Goal: Transaction & Acquisition: Purchase product/service

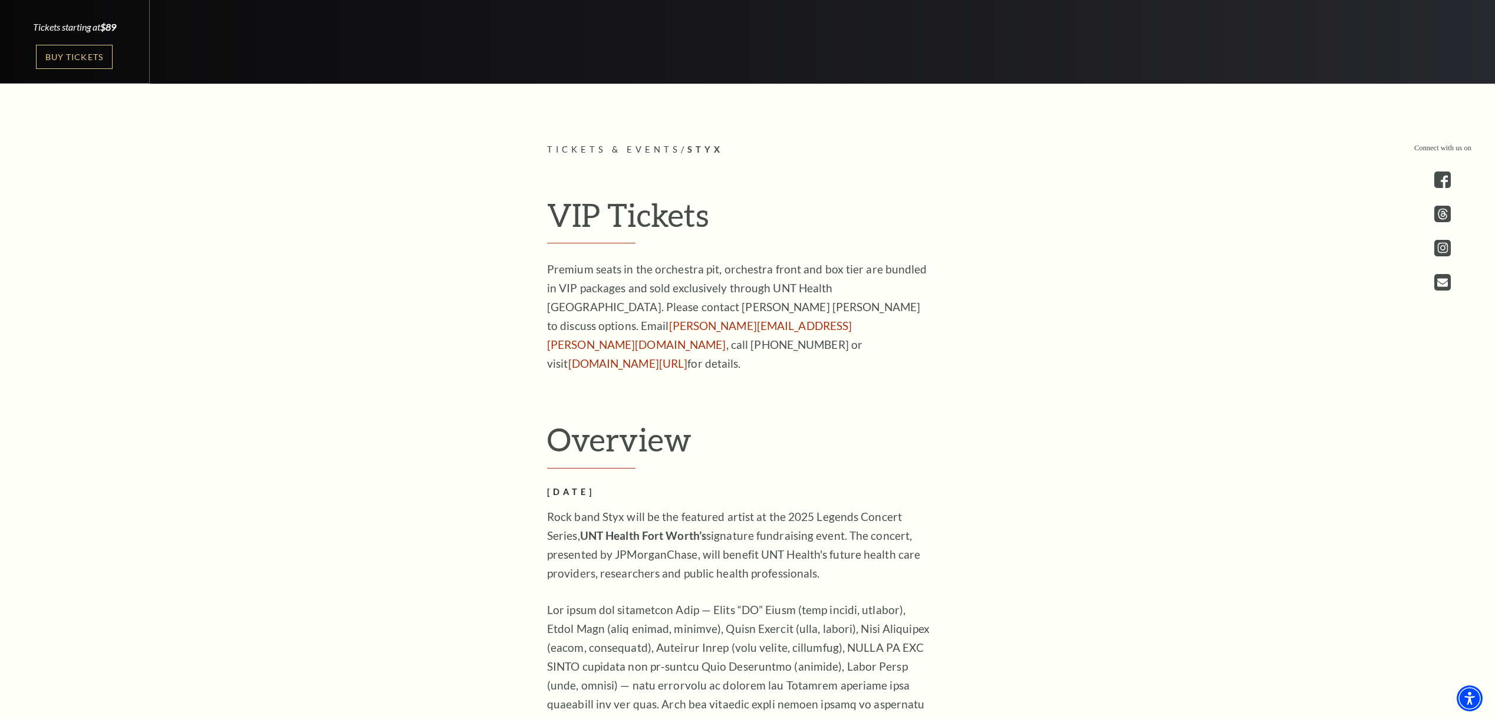
scroll to position [655, 0]
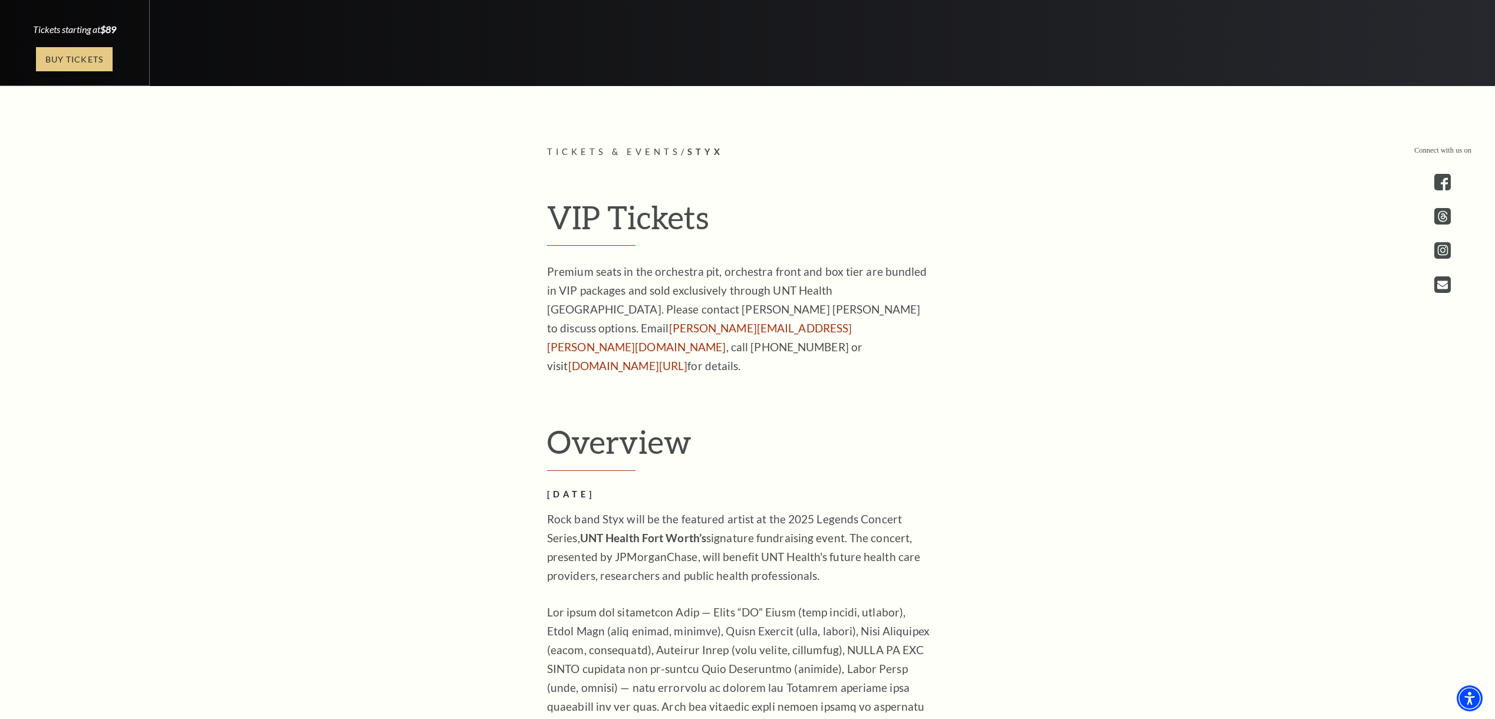
click at [73, 59] on link "Buy Tickets" at bounding box center [74, 59] width 77 height 24
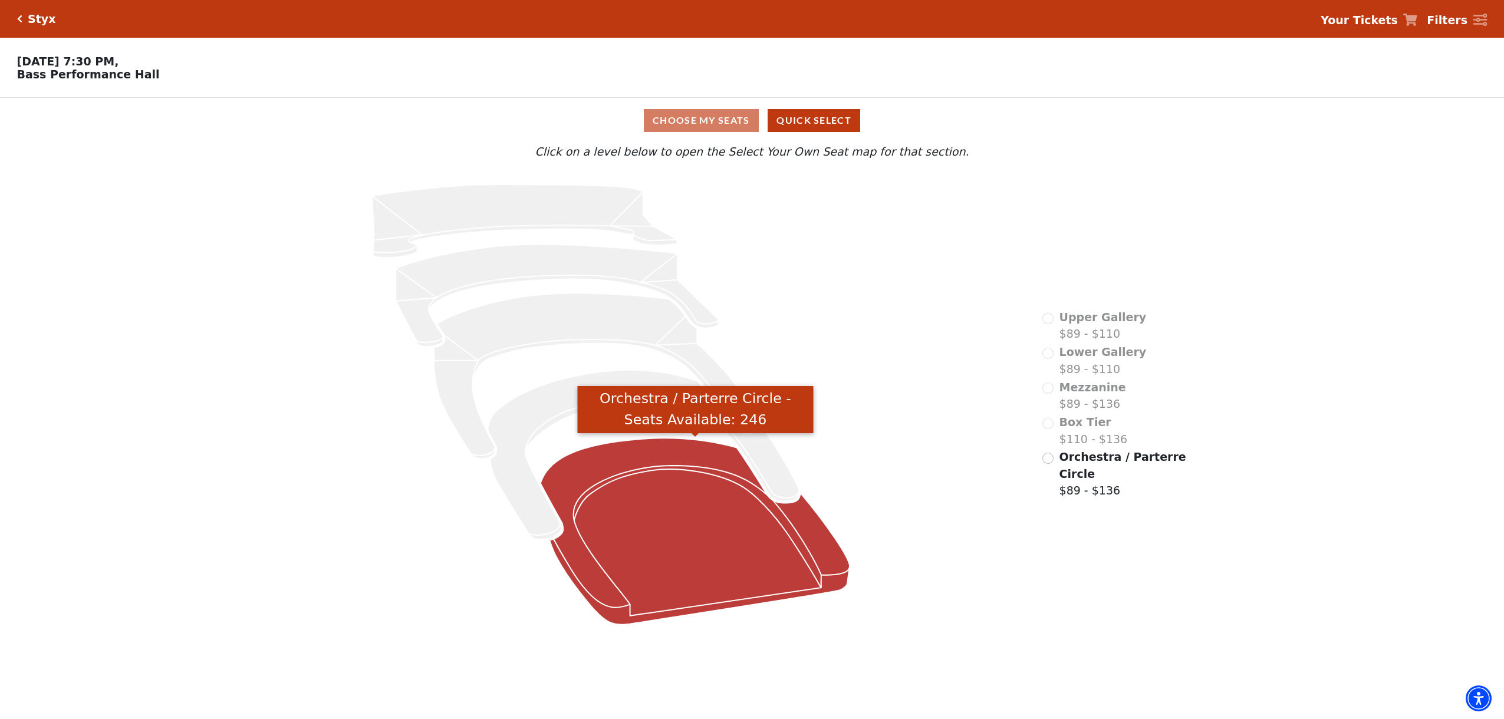
click at [750, 535] on icon "Orchestra / Parterre Circle - Seats Available: 246" at bounding box center [695, 532] width 309 height 186
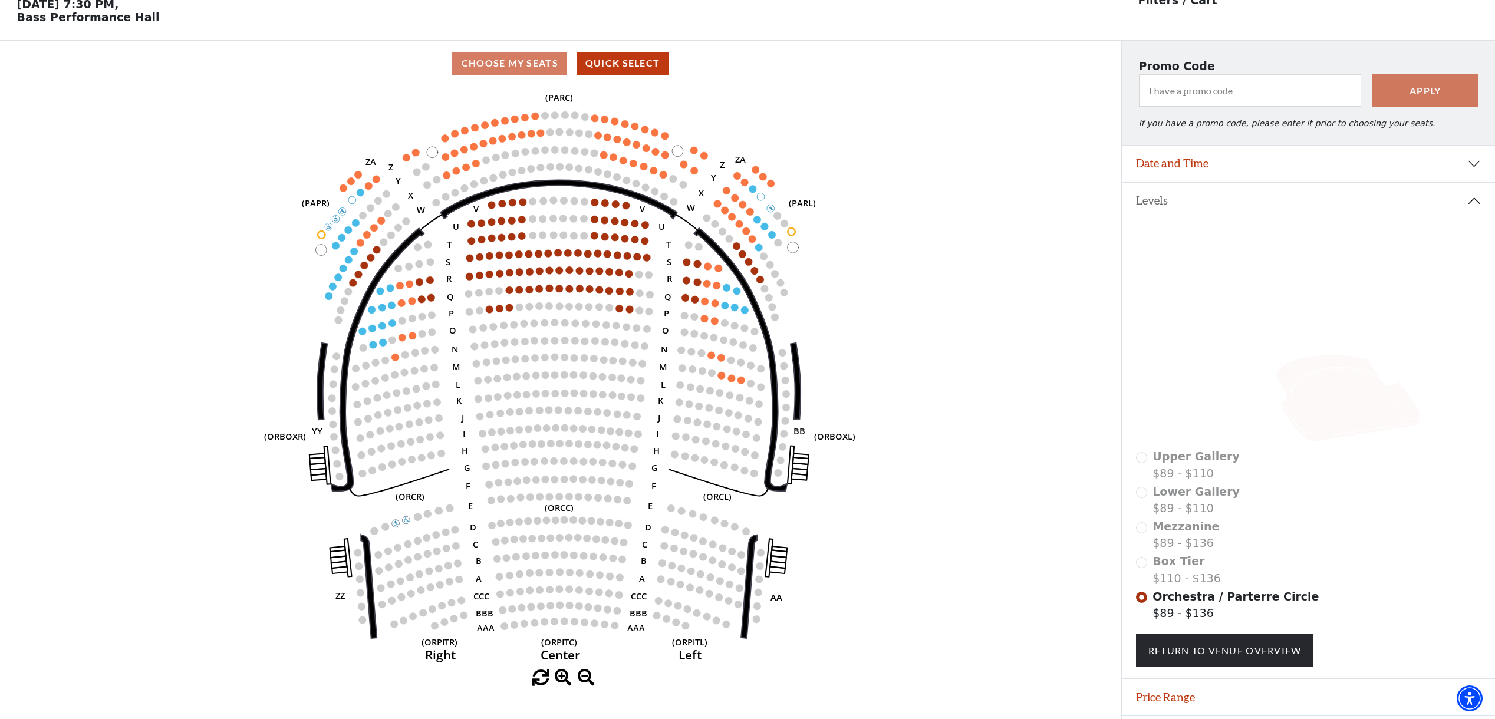
scroll to position [88, 0]
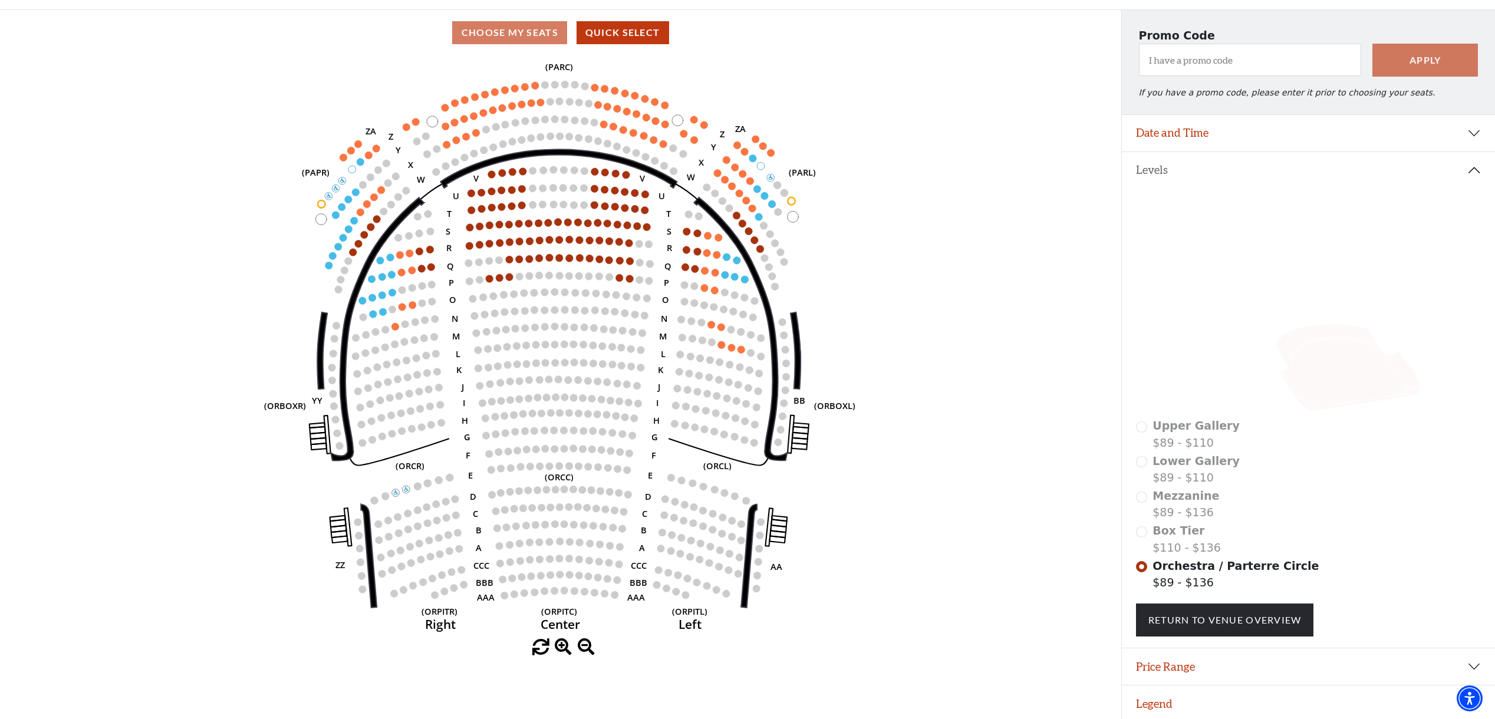
click at [1143, 530] on div "Box Tier $110 - $136" at bounding box center [1309, 539] width 346 height 34
click at [1146, 530] on div "Box Tier $110 - $136" at bounding box center [1309, 539] width 346 height 34
click at [1143, 531] on div "Box Tier $110 - $136" at bounding box center [1309, 539] width 346 height 34
click at [1302, 303] on icon at bounding box center [1323, 331] width 145 height 79
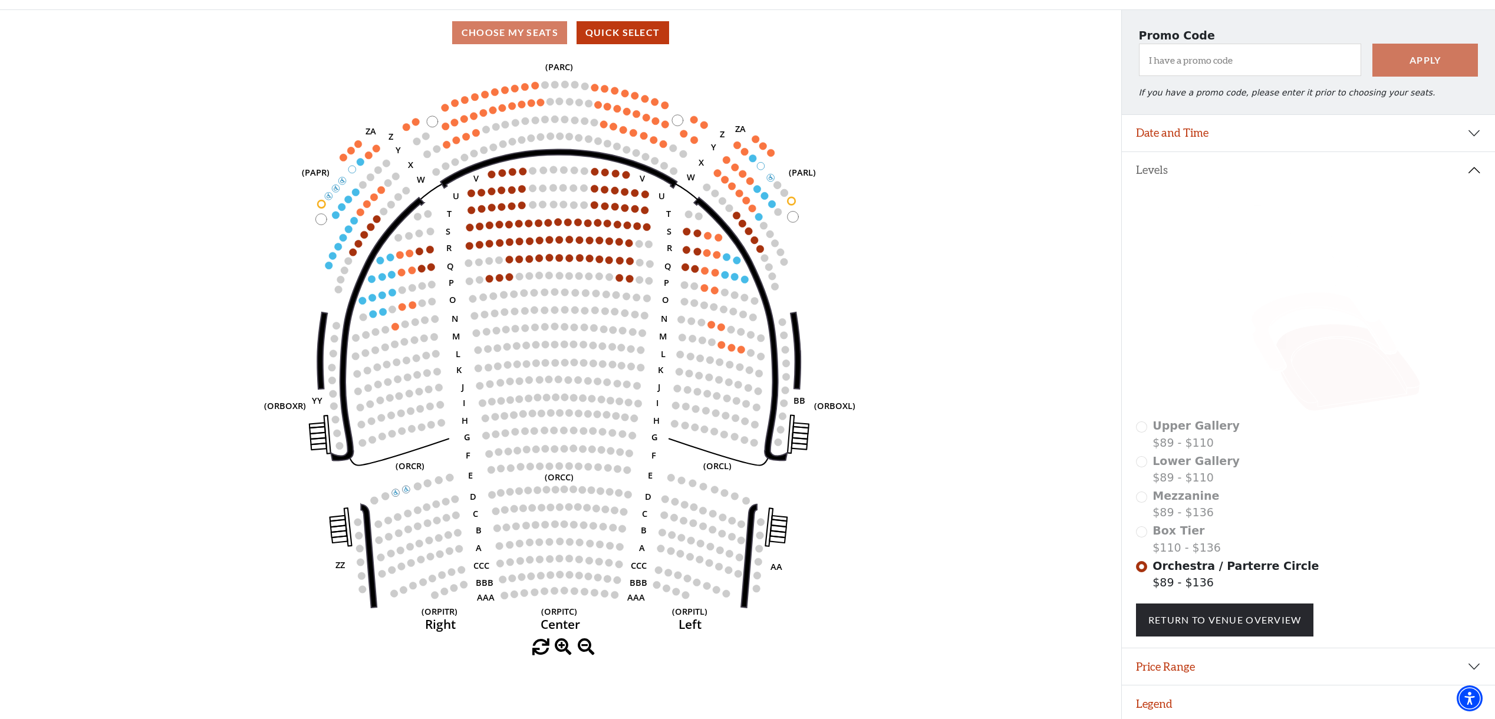
click at [1292, 305] on icon at bounding box center [1323, 331] width 145 height 79
click at [1264, 267] on icon at bounding box center [1302, 294] width 152 height 77
click at [1252, 242] on icon at bounding box center [1283, 258] width 150 height 48
click at [1240, 217] on icon at bounding box center [1269, 223] width 142 height 34
click at [1339, 377] on icon at bounding box center [1348, 367] width 144 height 87
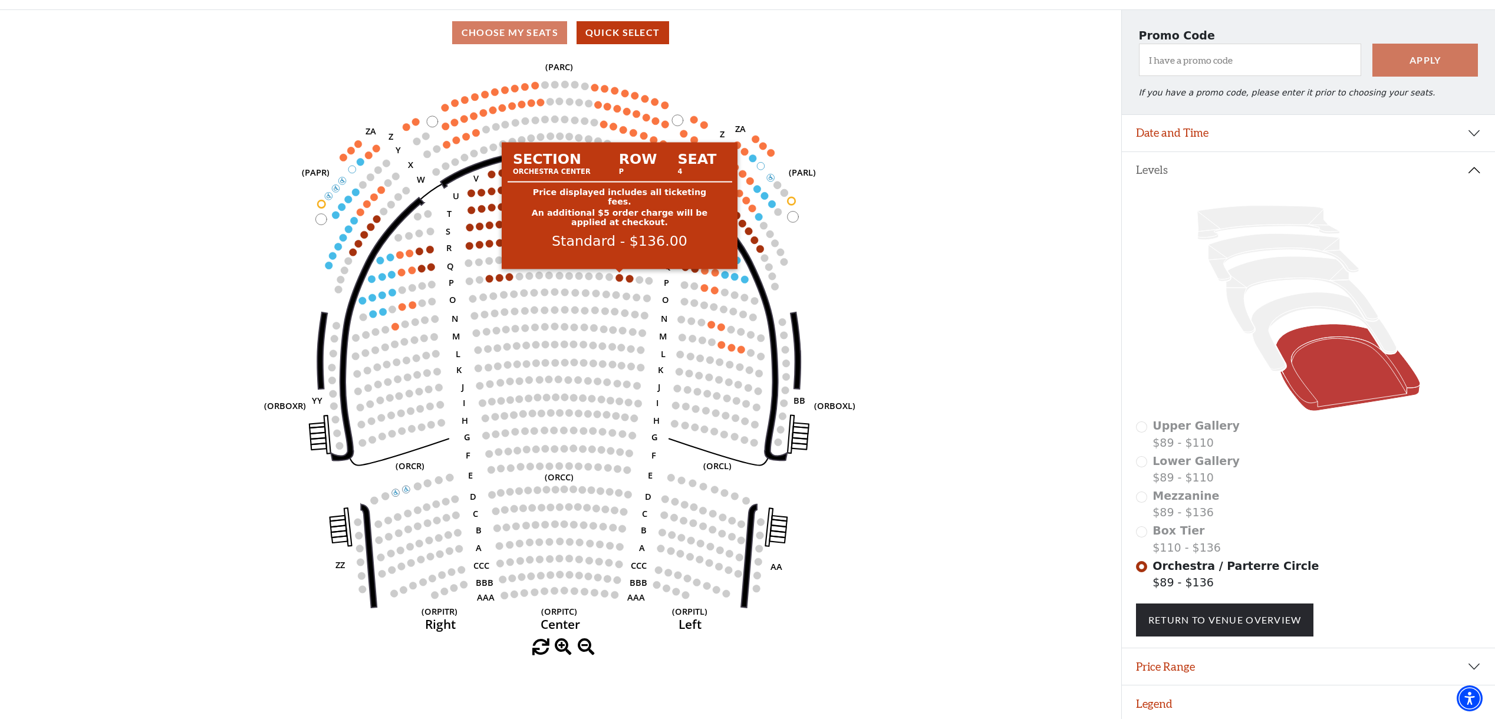
click at [620, 276] on circle at bounding box center [620, 278] width 8 height 8
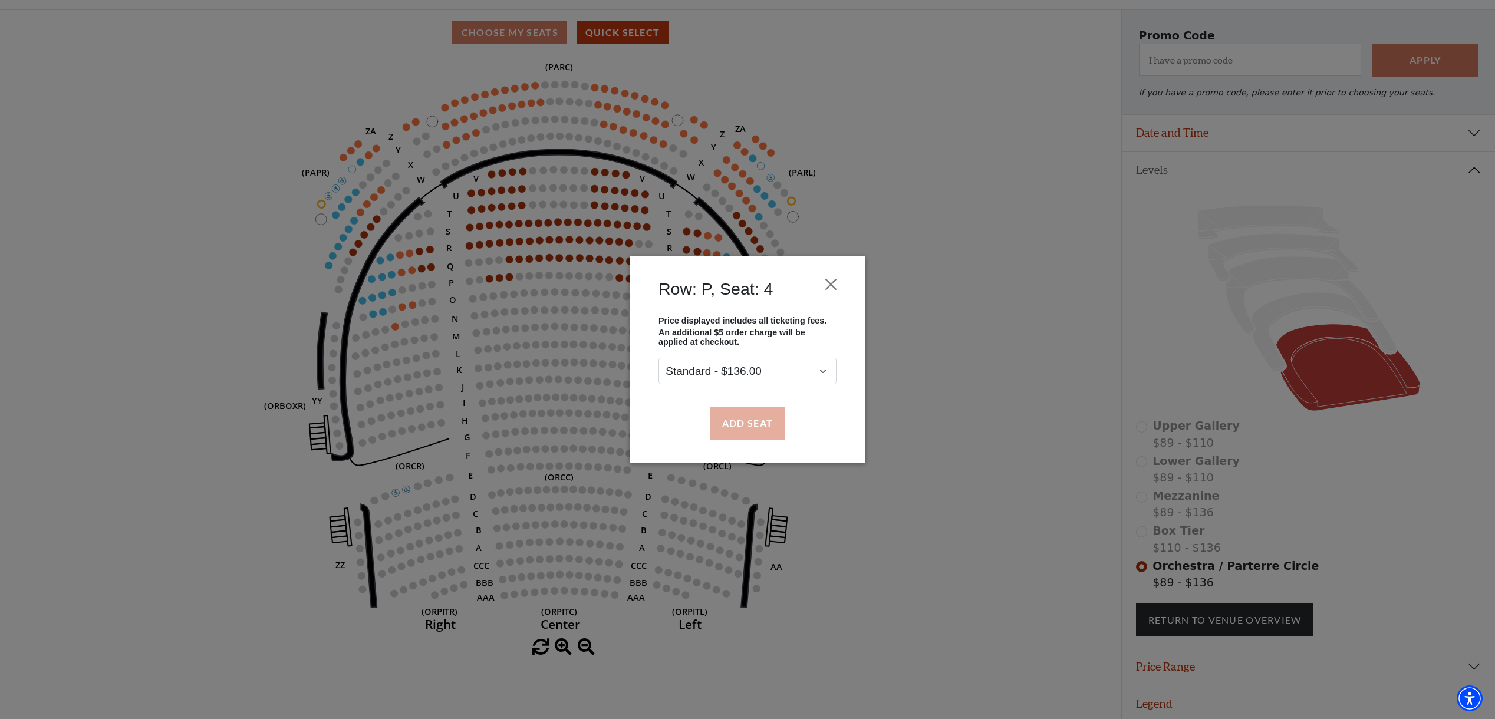
click at [746, 419] on button "Add Seat" at bounding box center [747, 423] width 75 height 33
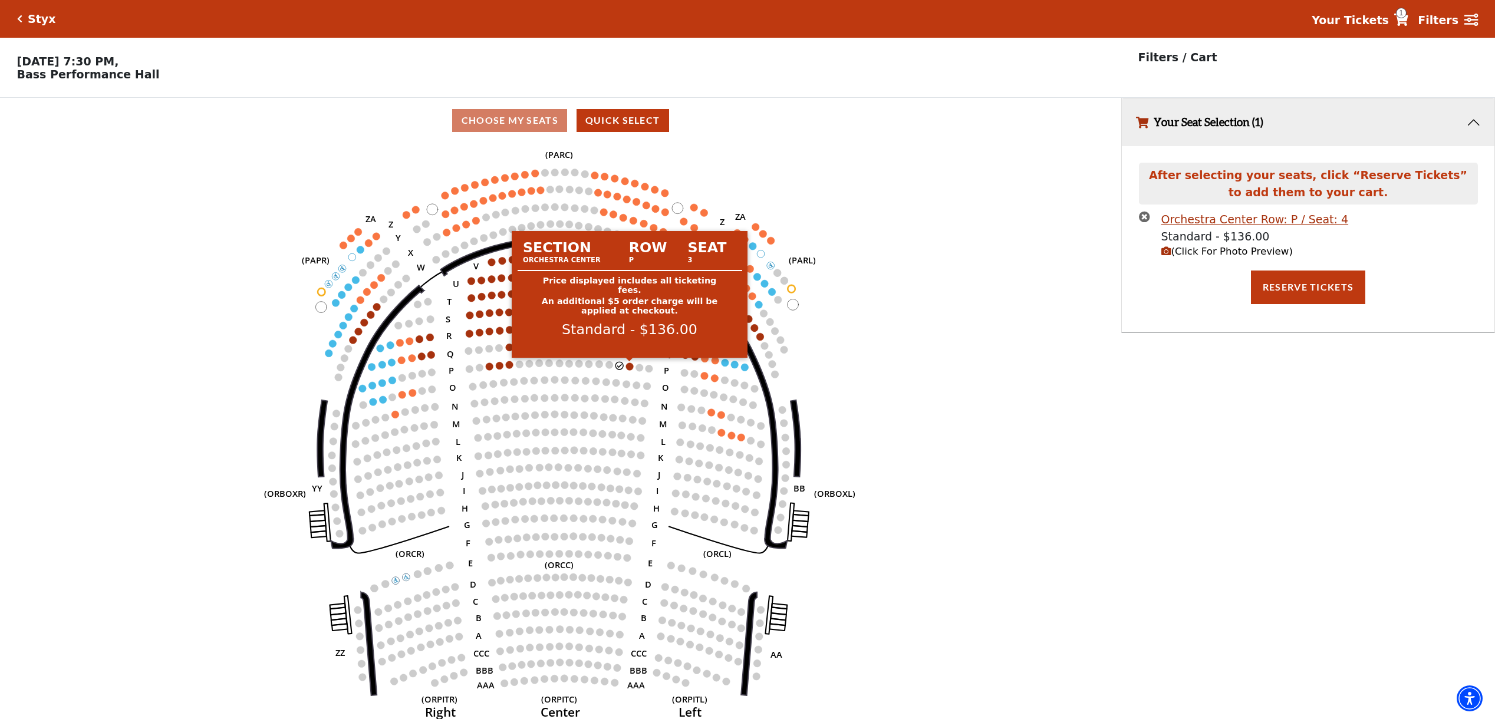
click at [627, 366] on circle at bounding box center [630, 367] width 8 height 8
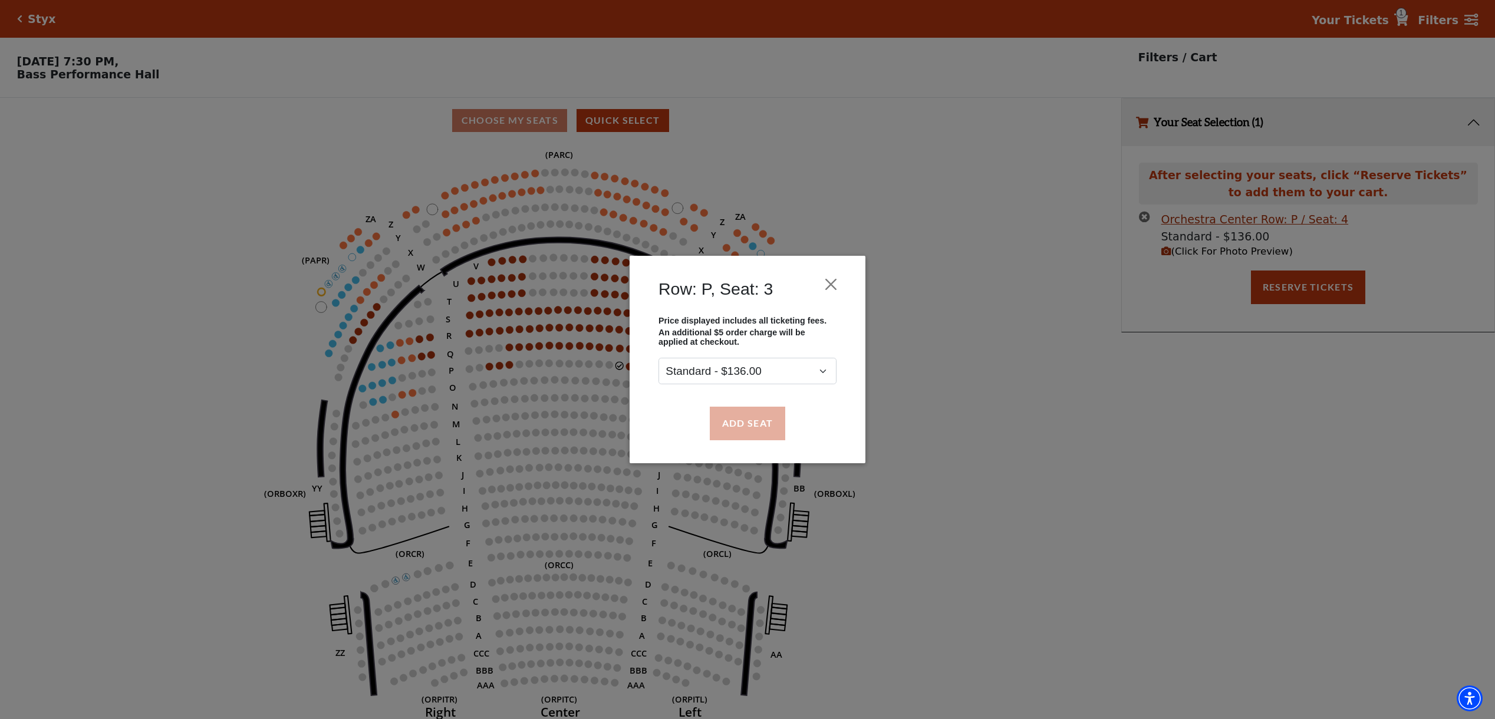
click at [738, 420] on button "Add Seat" at bounding box center [747, 423] width 75 height 33
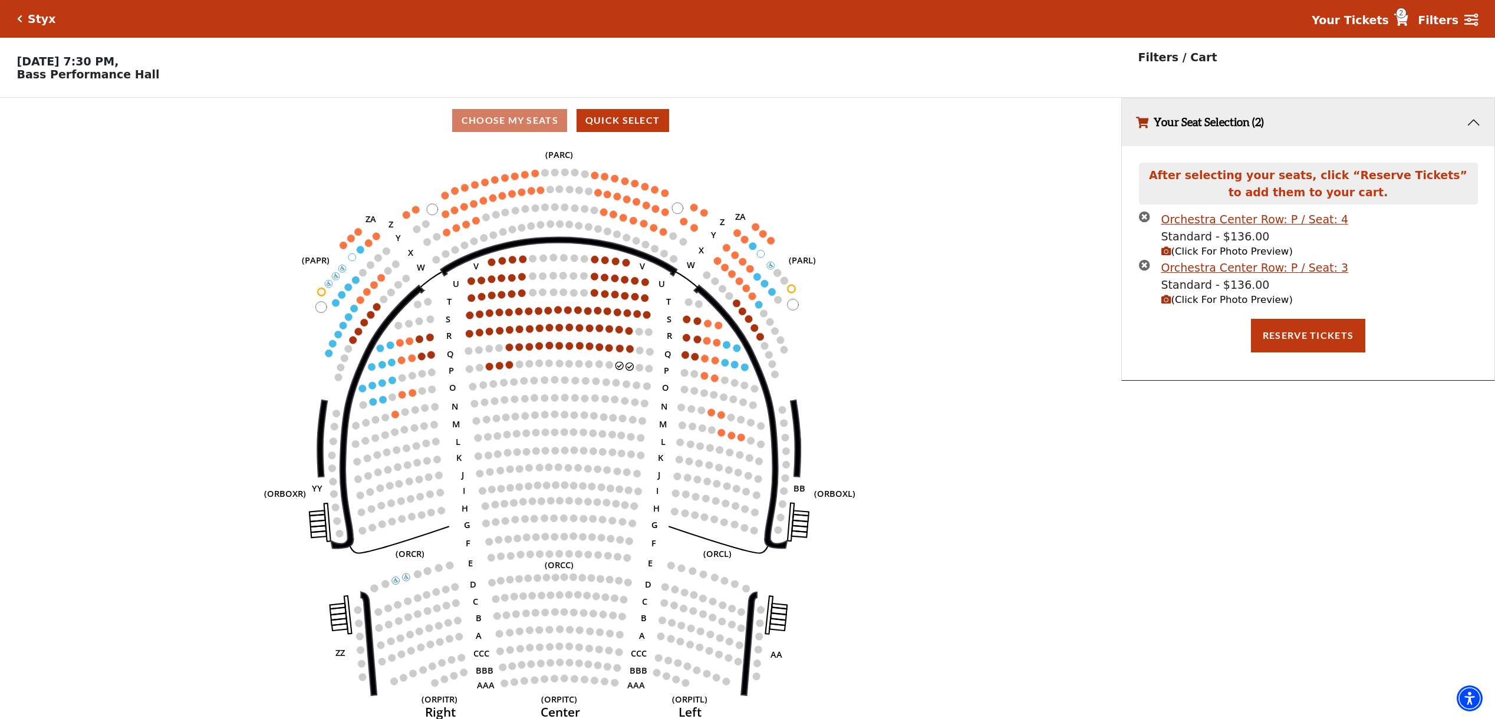
scroll to position [2, 0]
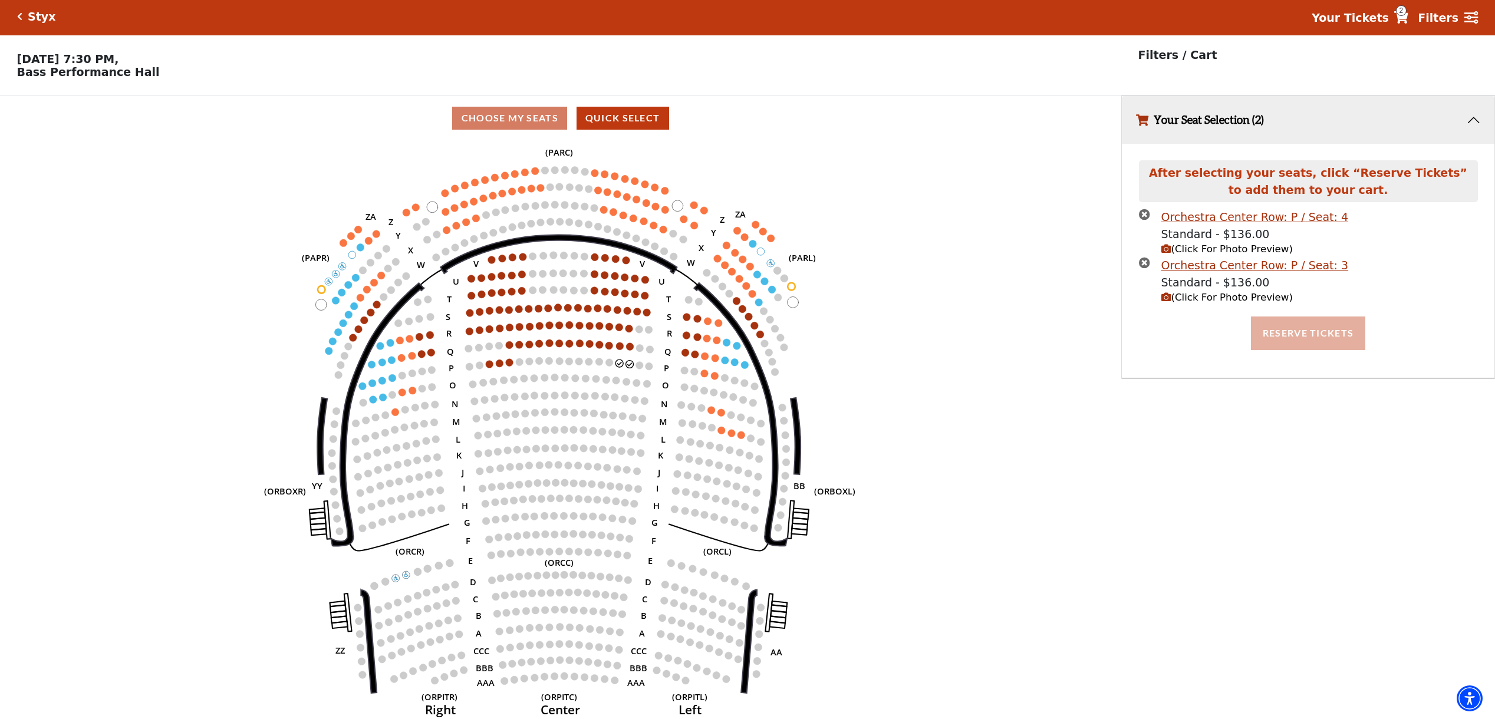
click at [1315, 331] on button "Reserve Tickets" at bounding box center [1308, 333] width 114 height 33
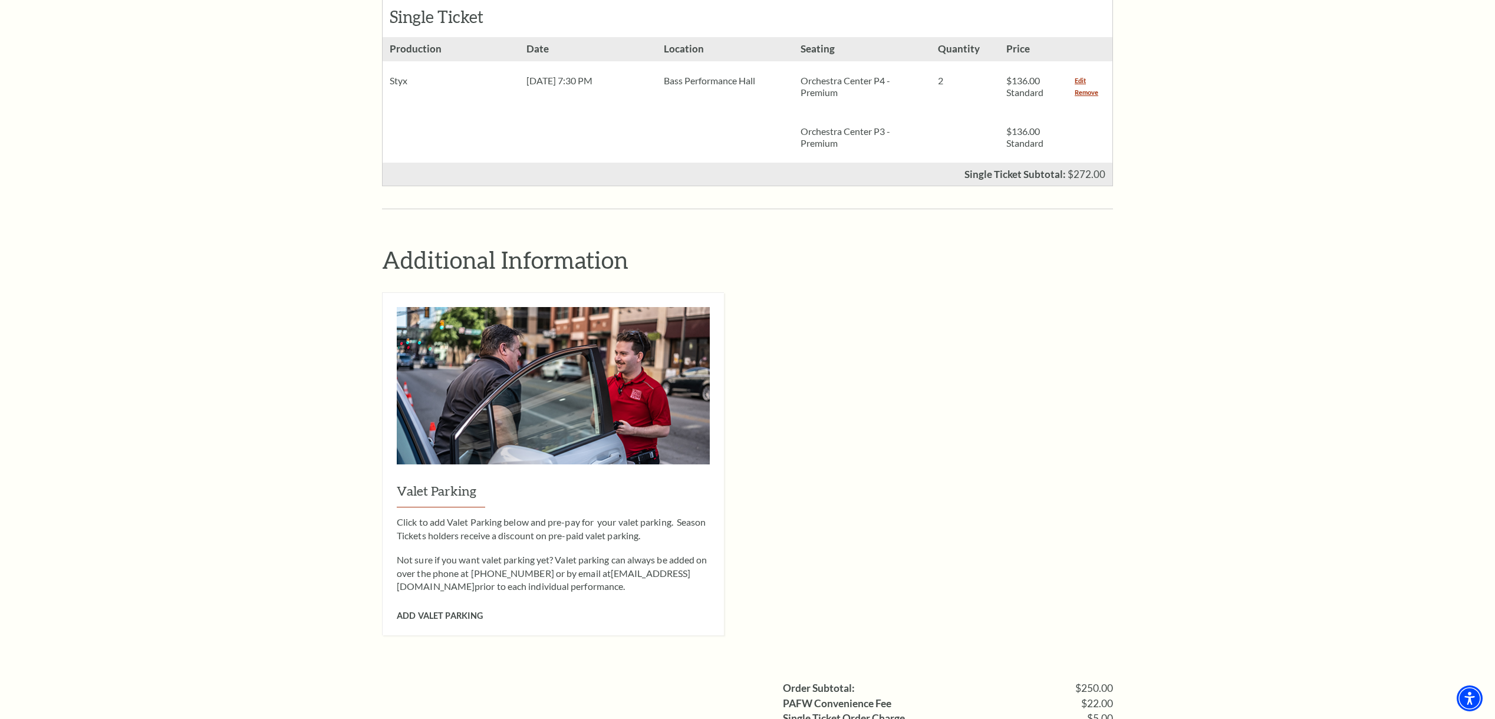
scroll to position [782, 0]
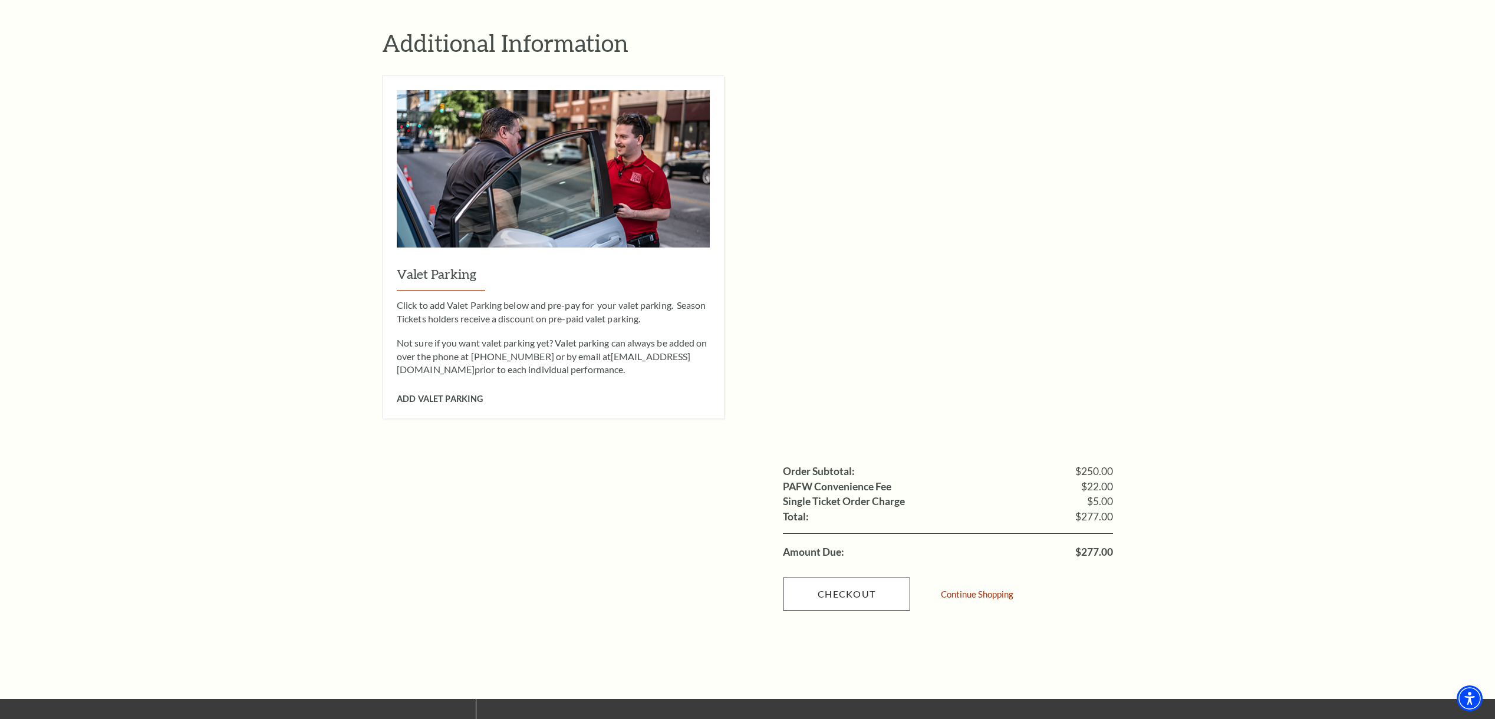
click at [867, 578] on link "Checkout" at bounding box center [846, 594] width 127 height 33
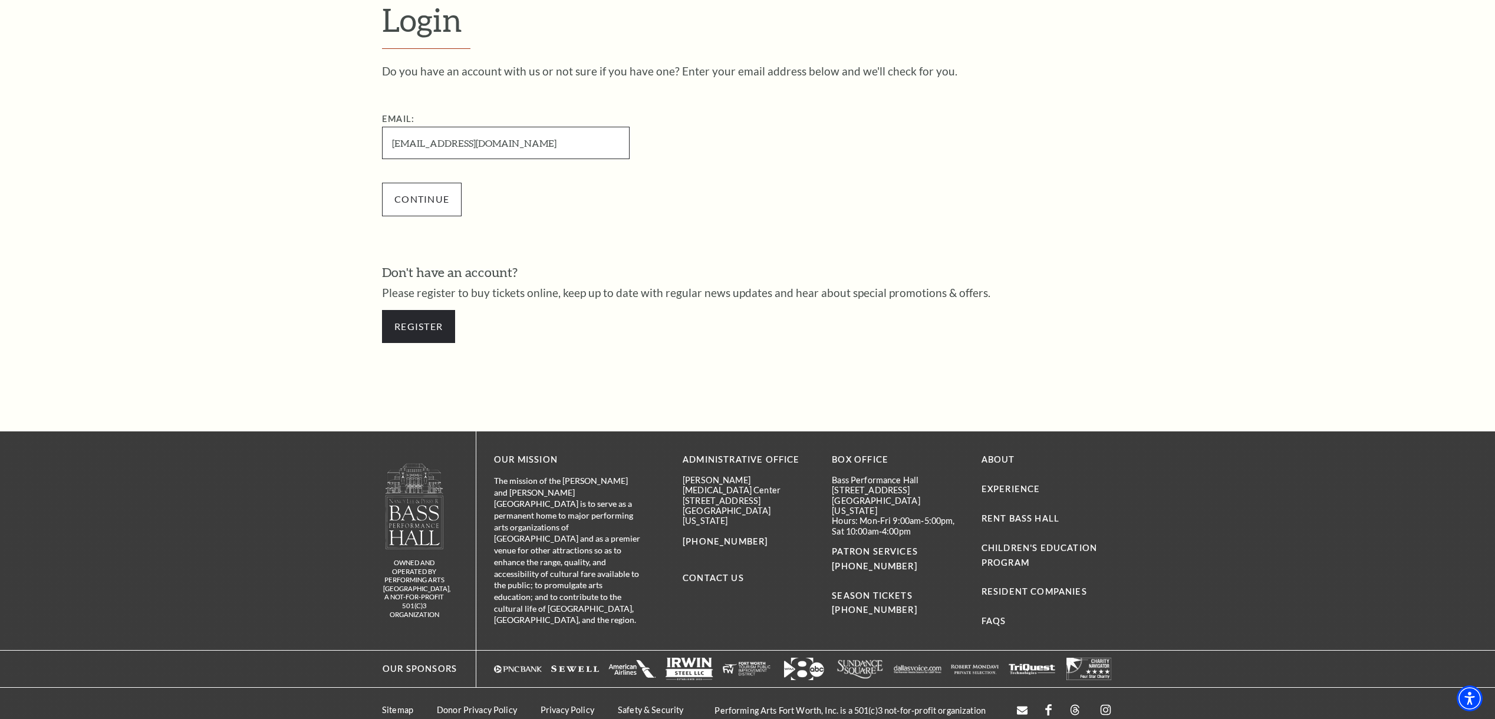
type input "[EMAIL_ADDRESS][DOMAIN_NAME]"
click at [439, 198] on input "Continue" at bounding box center [422, 199] width 80 height 33
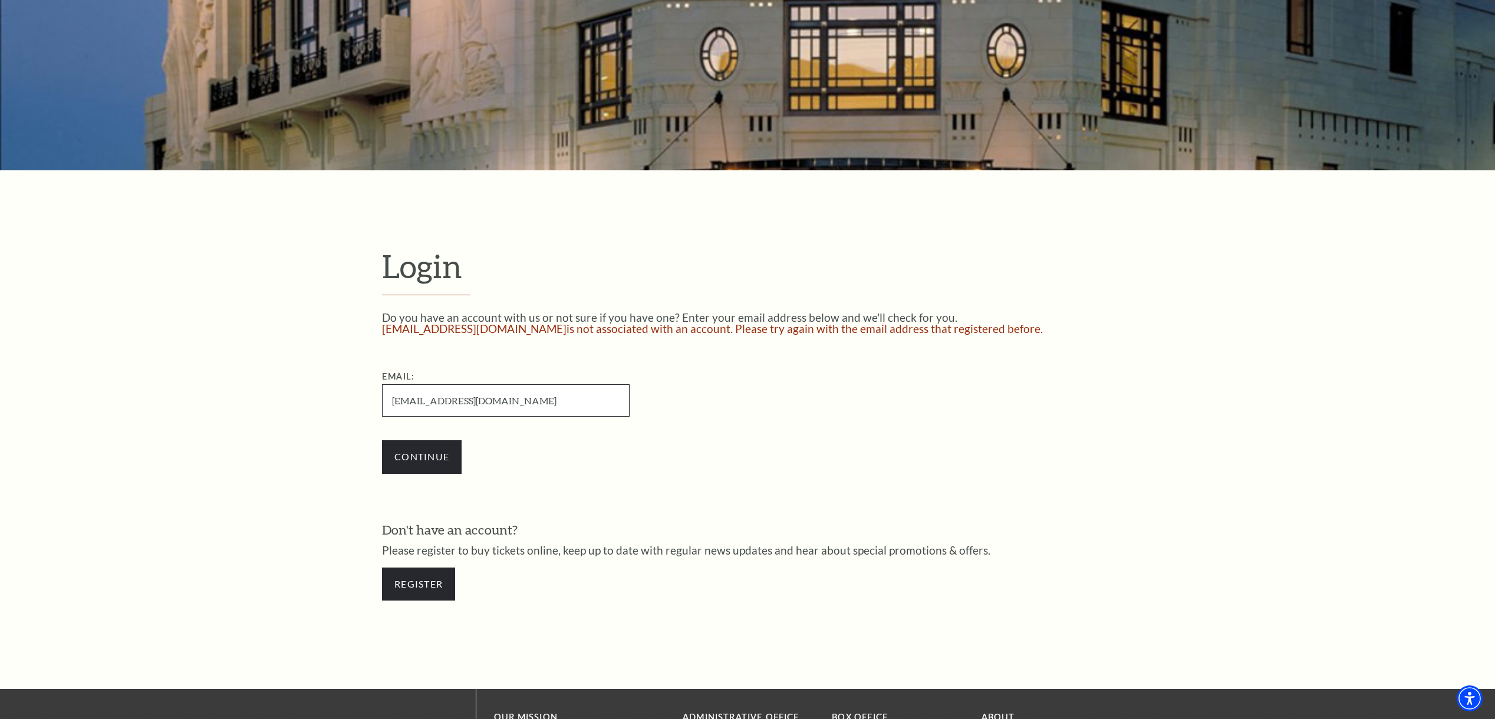
scroll to position [351, 0]
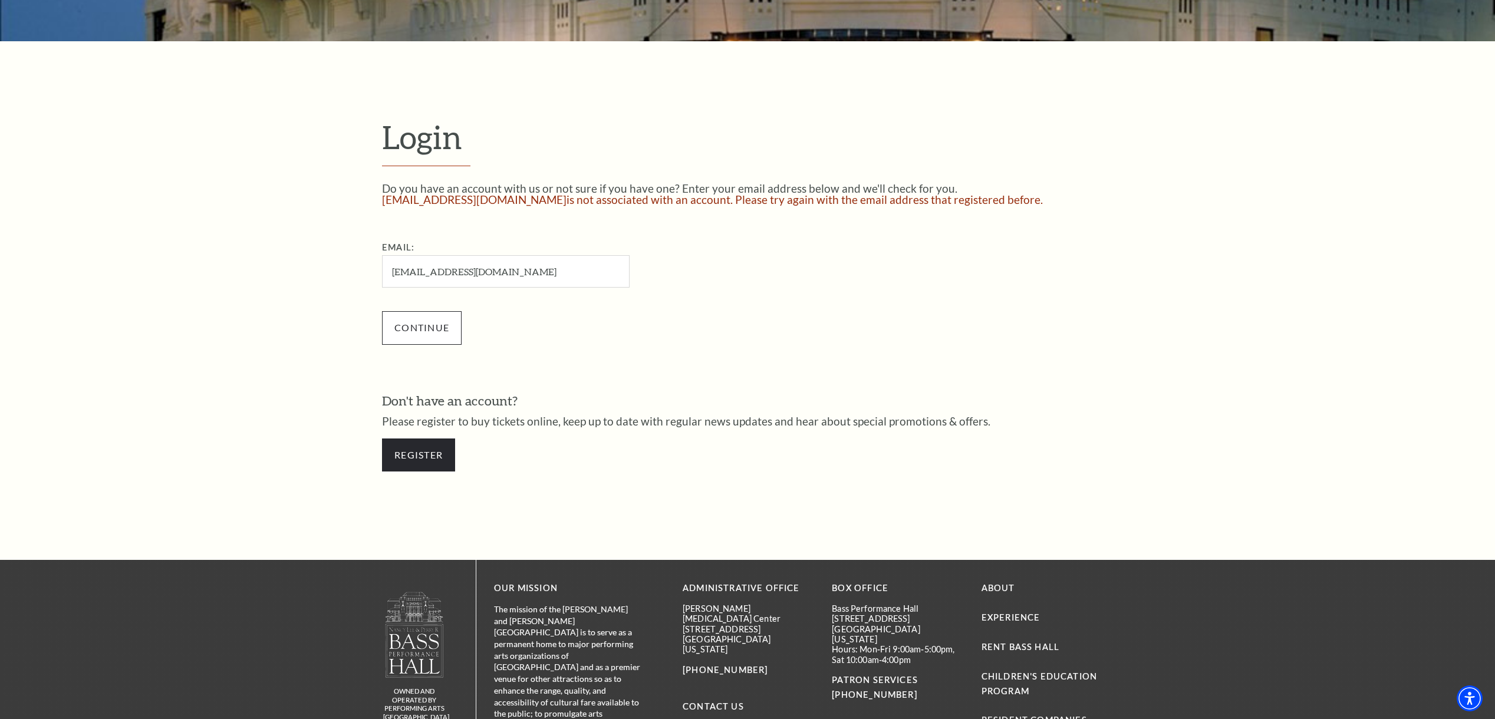
click at [417, 328] on input "Continue" at bounding box center [422, 327] width 80 height 33
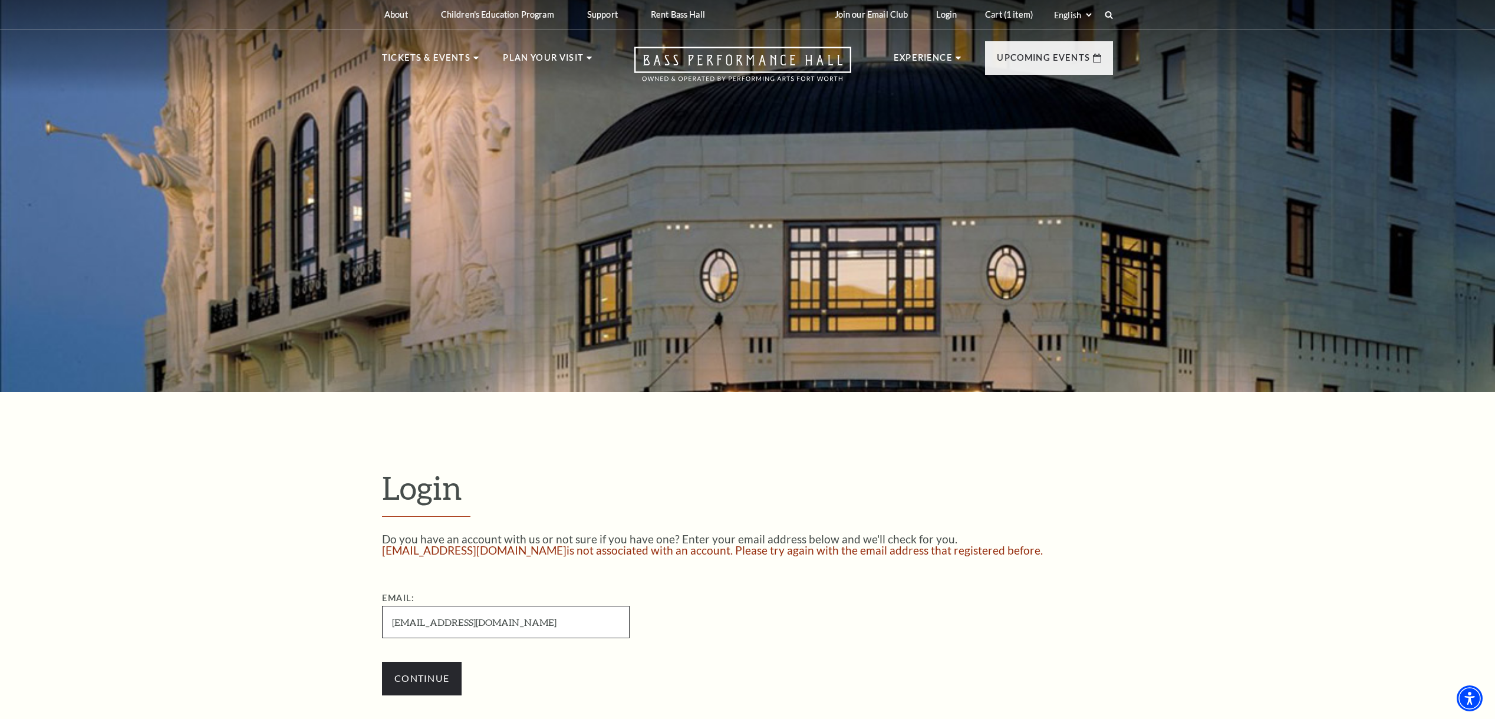
scroll to position [364, 0]
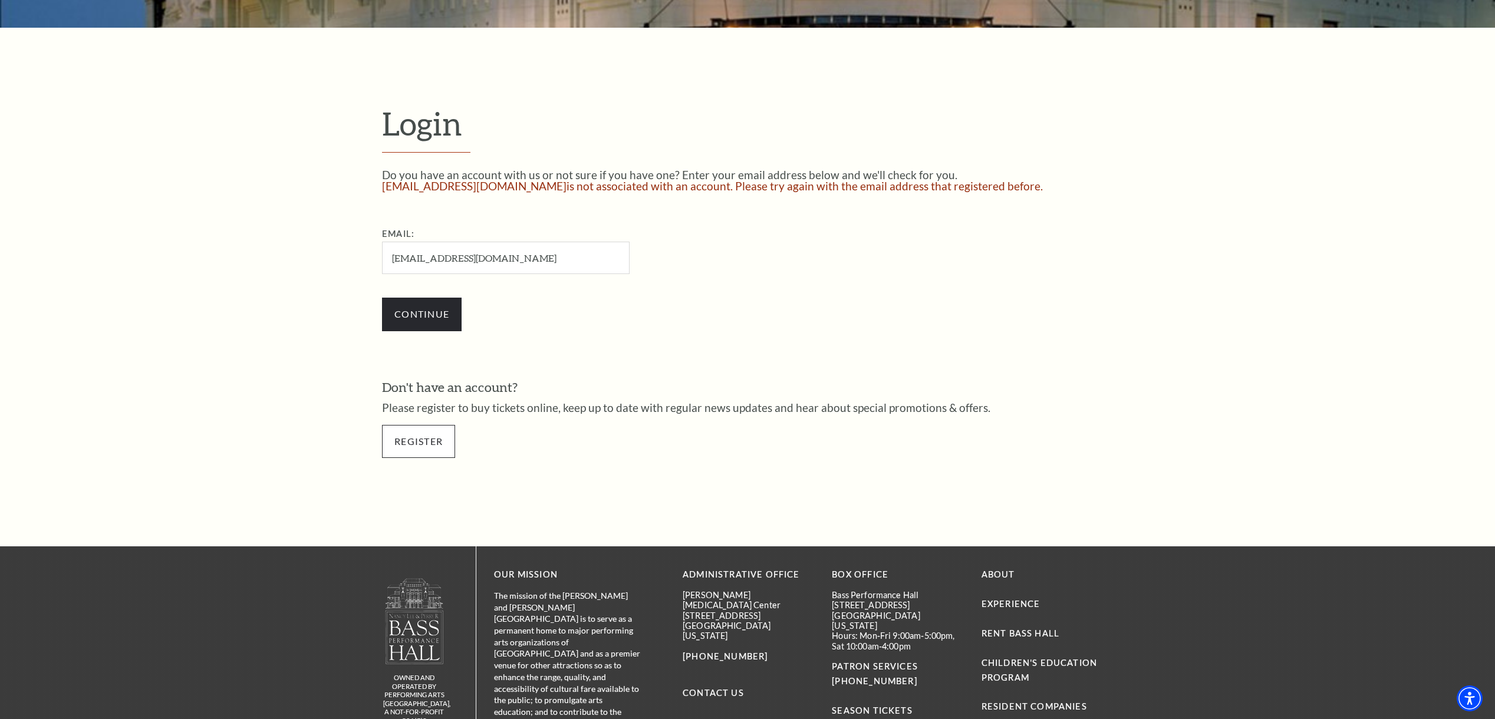
click at [423, 443] on link "Register" at bounding box center [418, 441] width 73 height 33
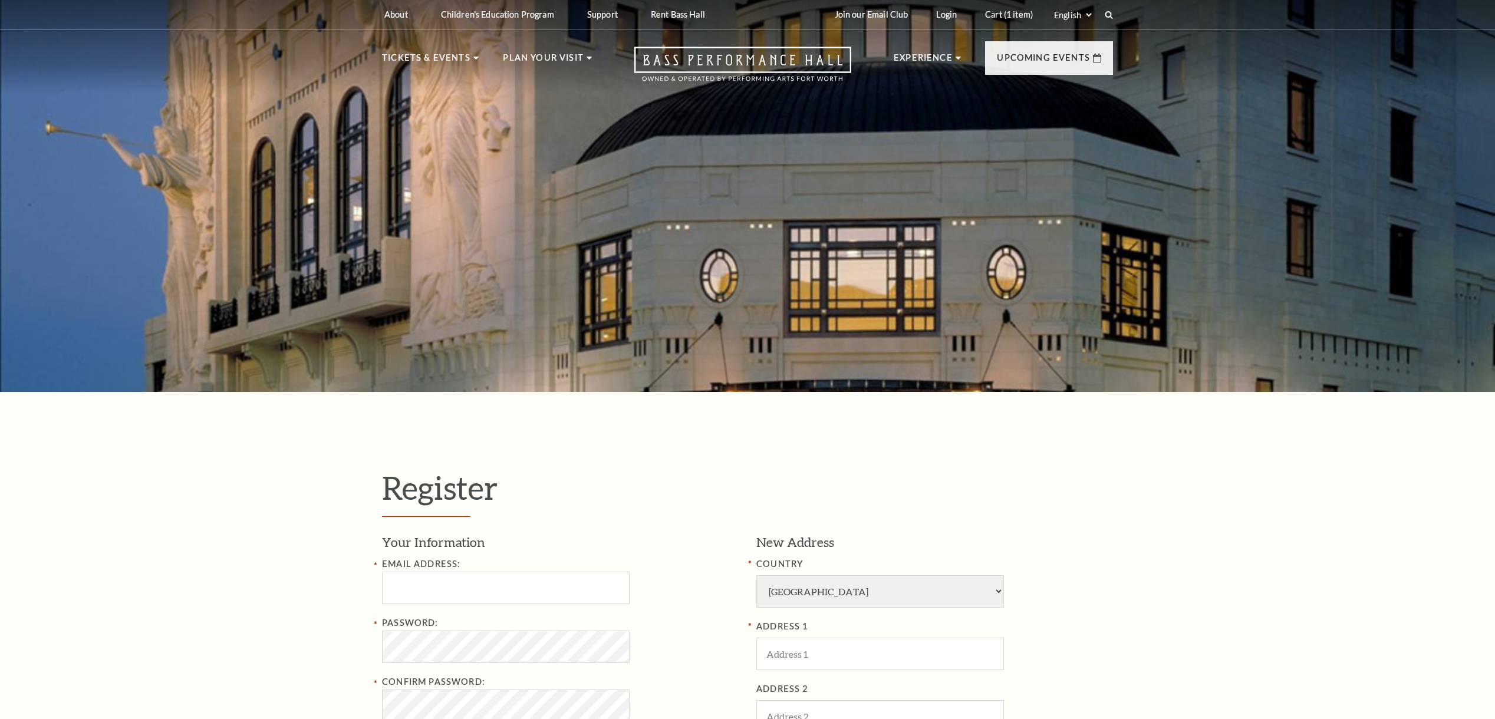
select select "1"
select select "TX"
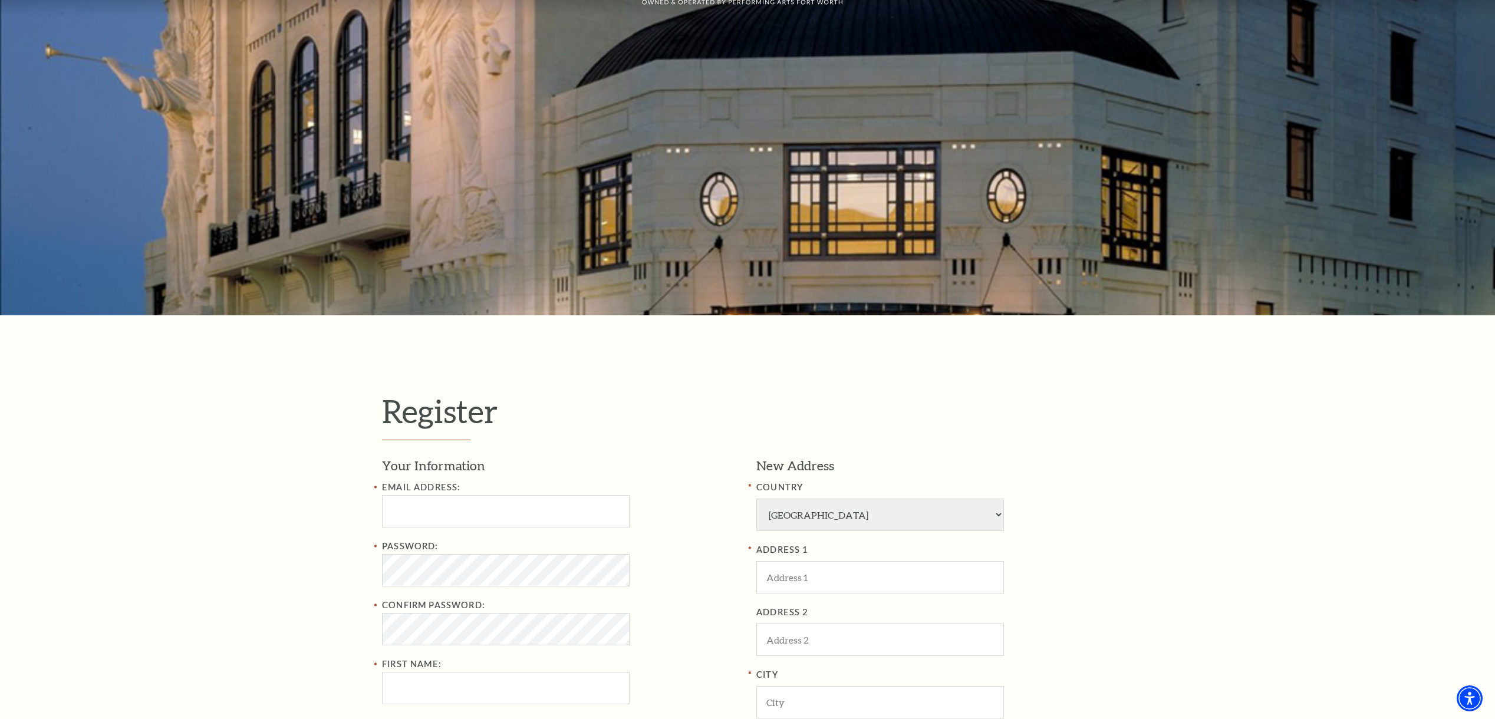
scroll to position [306, 0]
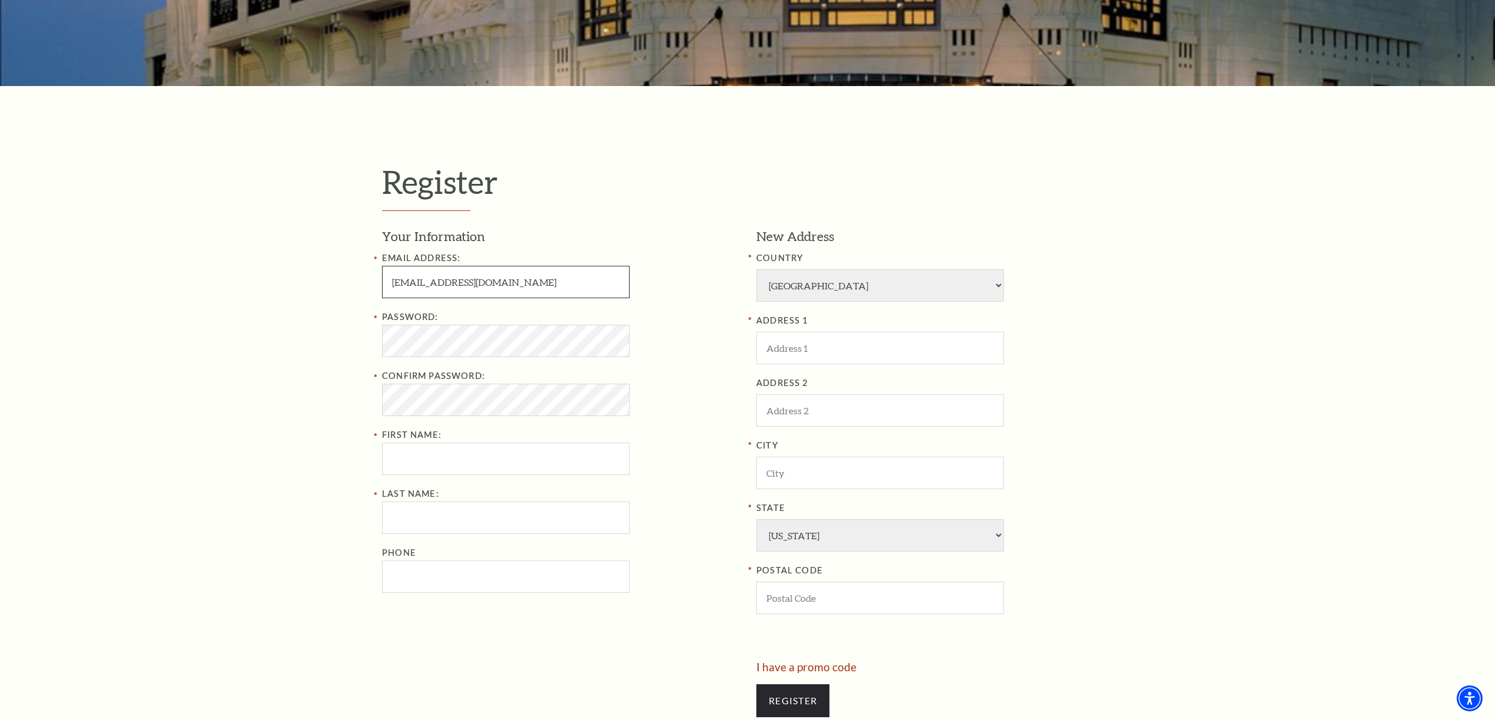
type input "magsha3@yahoo.com"
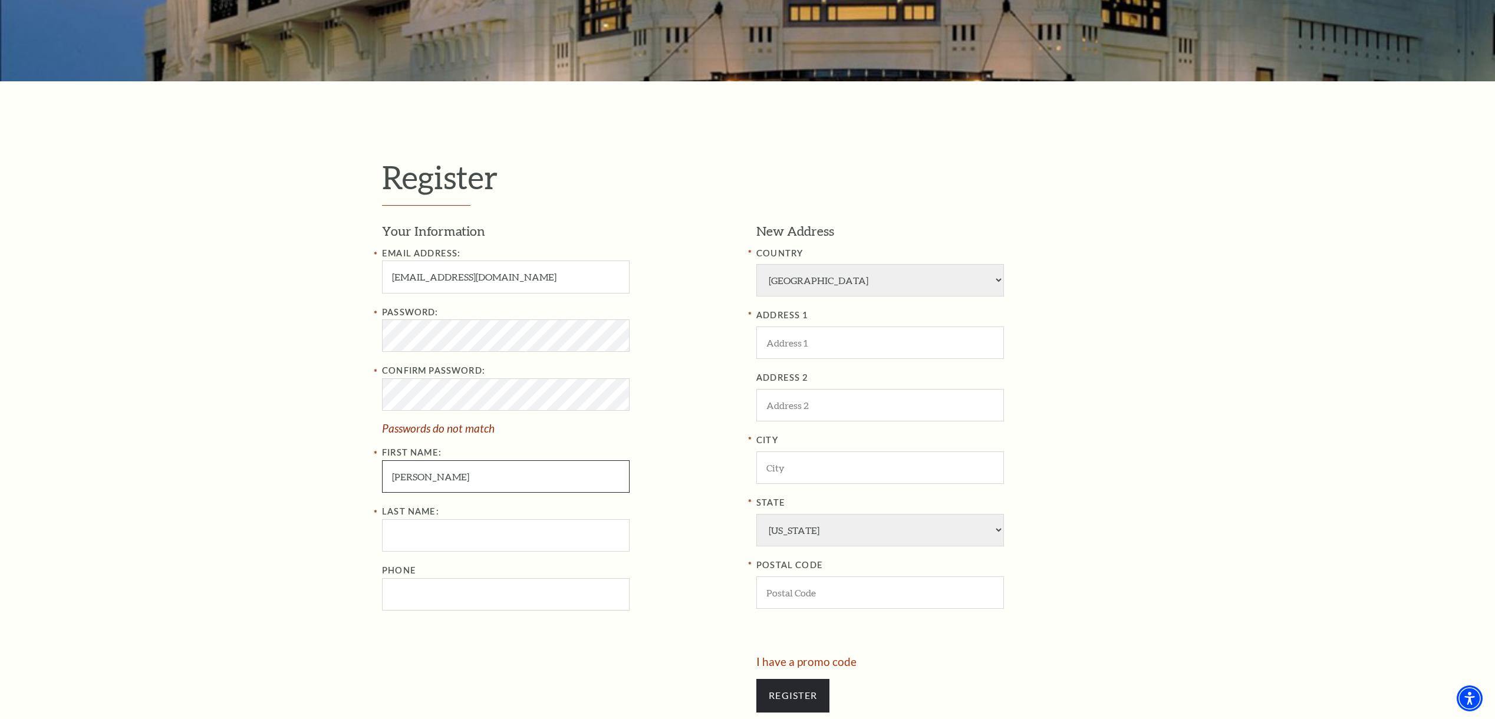
type input "Melissa"
click at [468, 547] on input "Last Name:" at bounding box center [506, 535] width 248 height 32
type input "Silas"
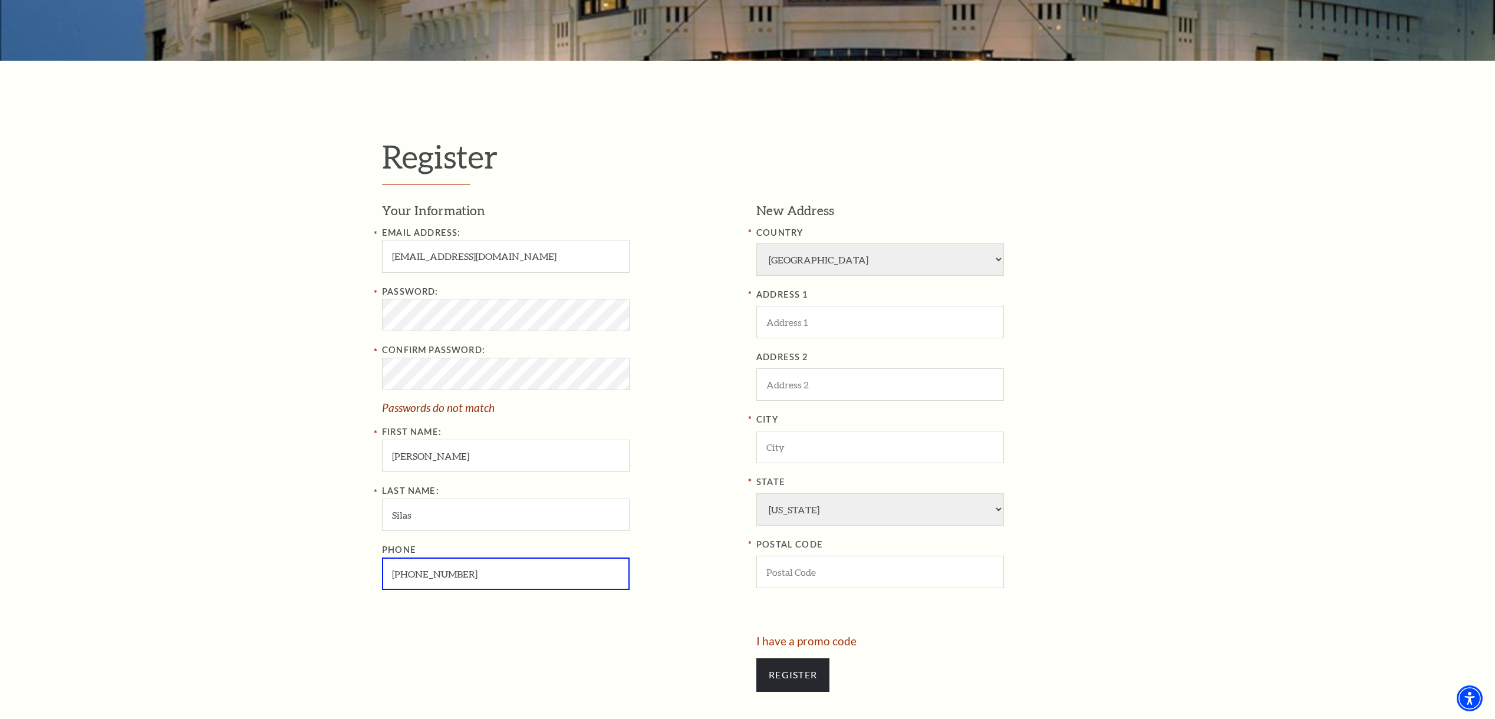
scroll to position [390, 0]
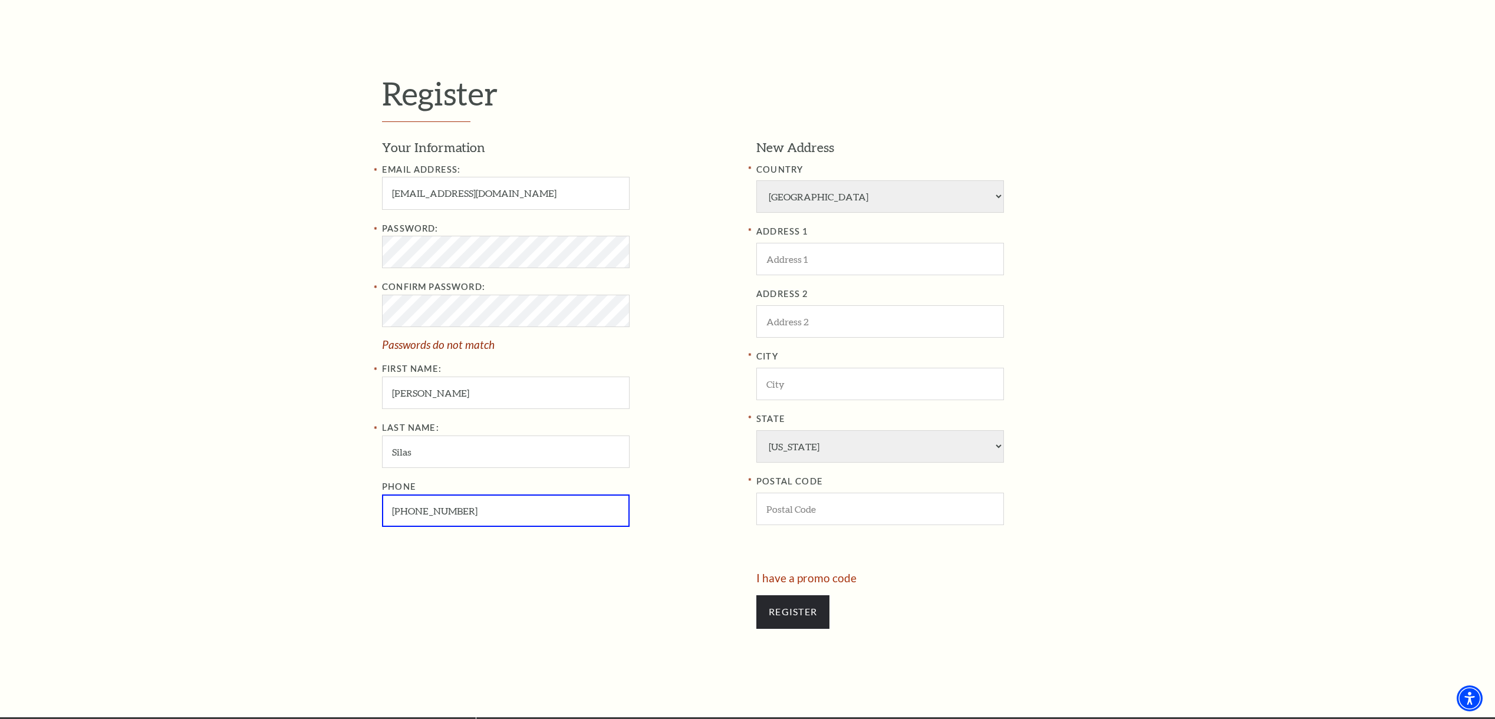
type input "817-366-2814"
type input "4656 Rockmill Trail"
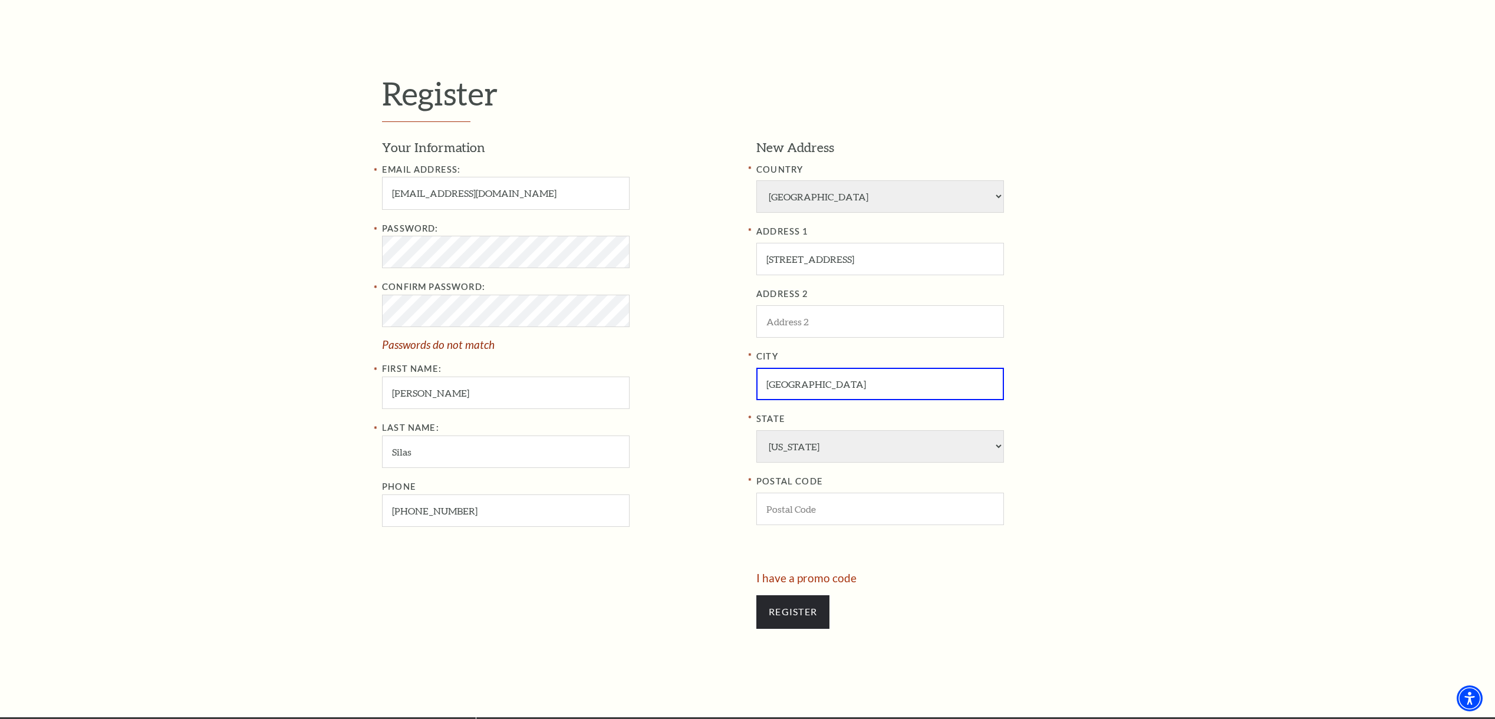
type input "Fort Worth"
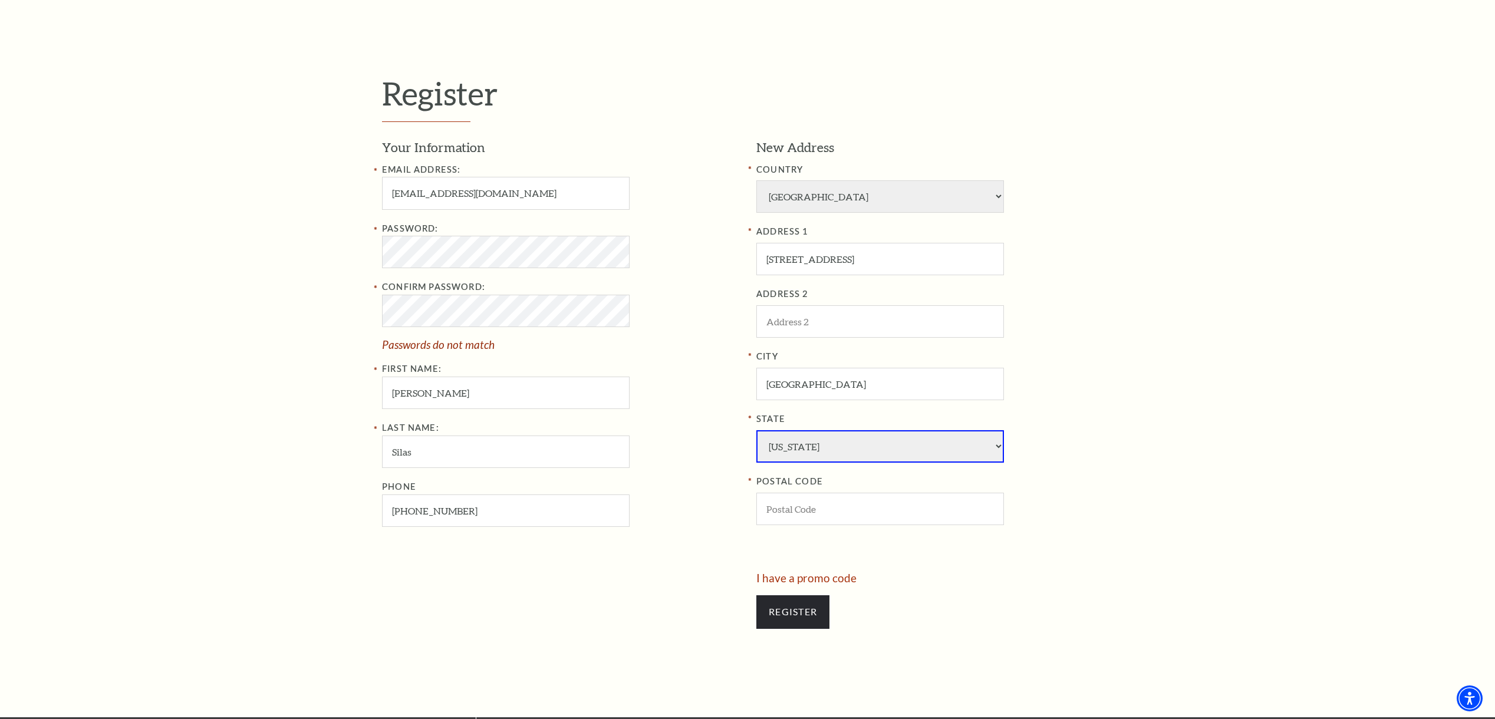
select select "TX"
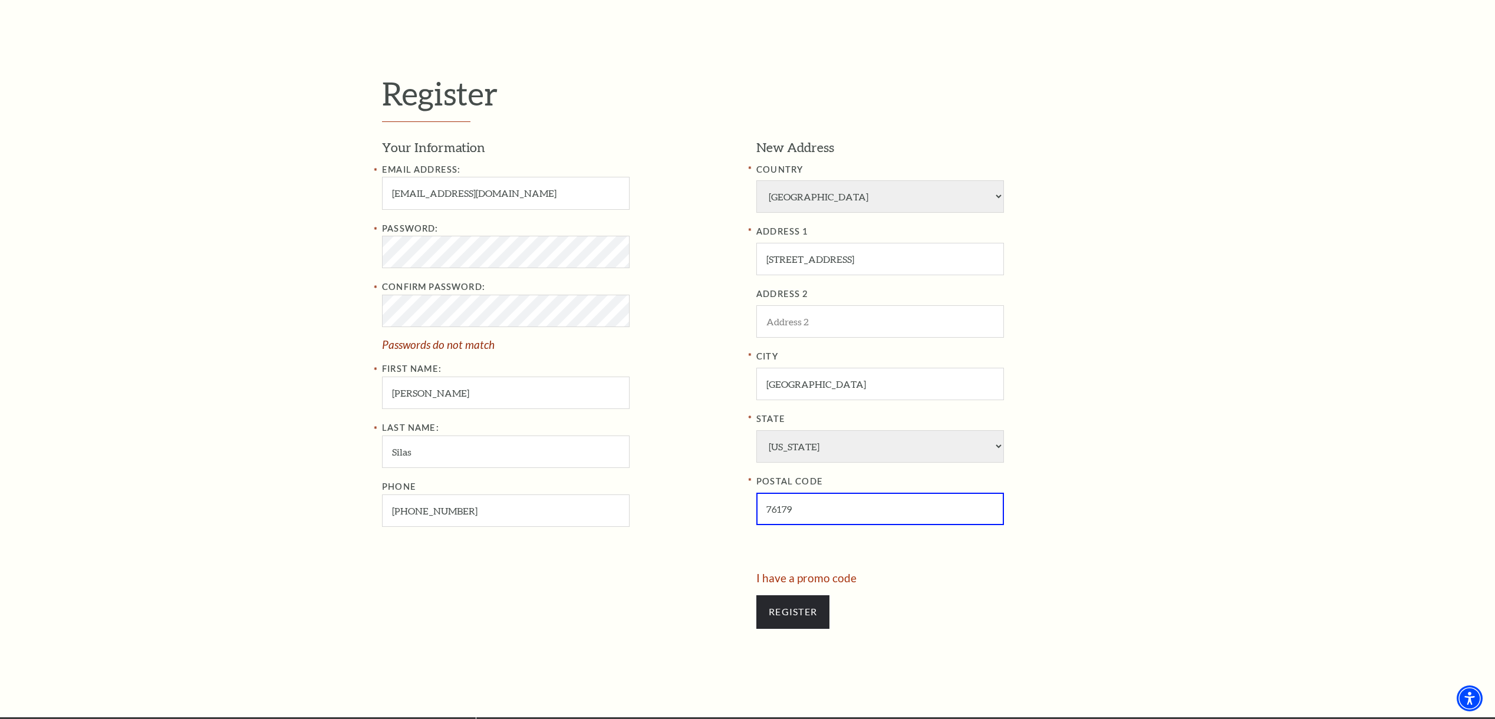
type input "76179"
click at [468, 393] on input "Melissa" at bounding box center [506, 393] width 248 height 32
click at [451, 383] on input "Melissa" at bounding box center [506, 393] width 248 height 32
click at [809, 596] on input "Register" at bounding box center [792, 612] width 73 height 33
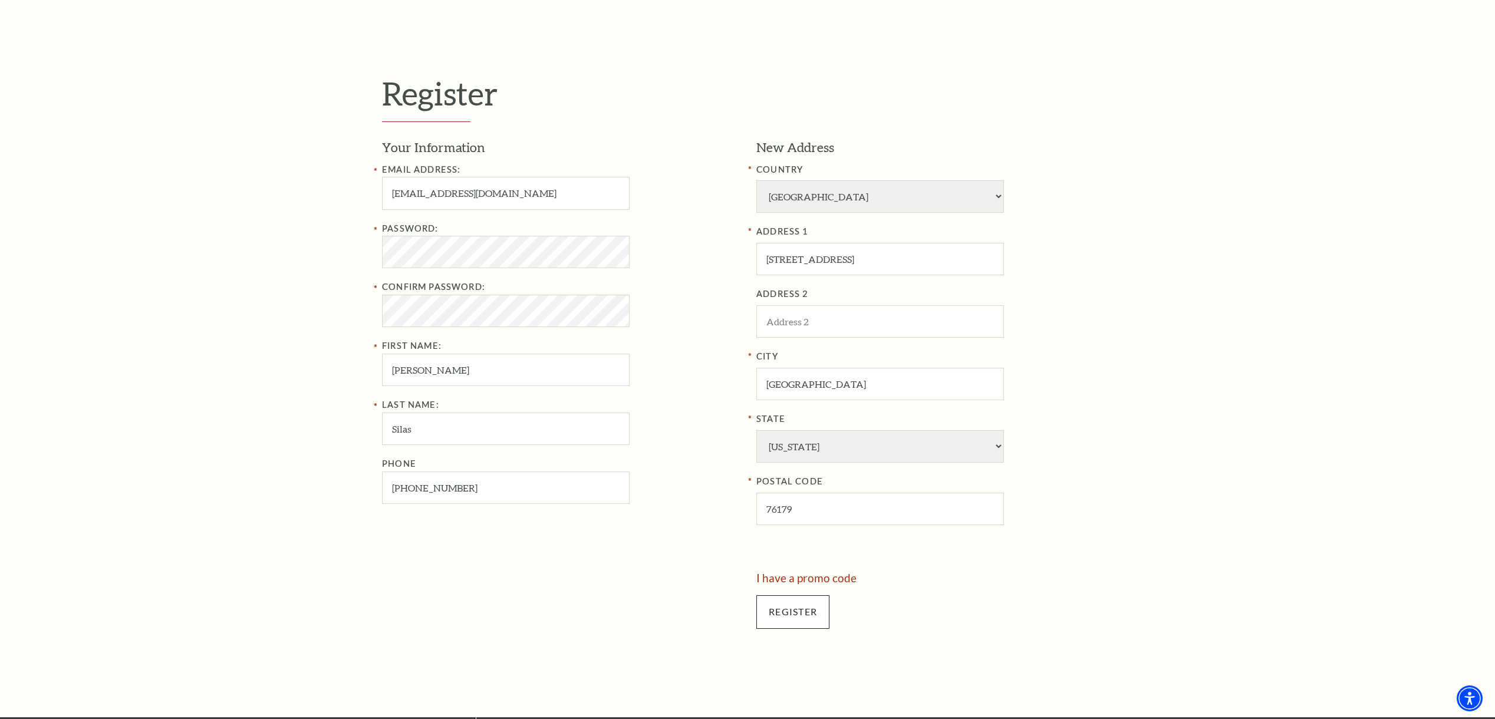
click at [797, 596] on input "Register" at bounding box center [792, 612] width 73 height 33
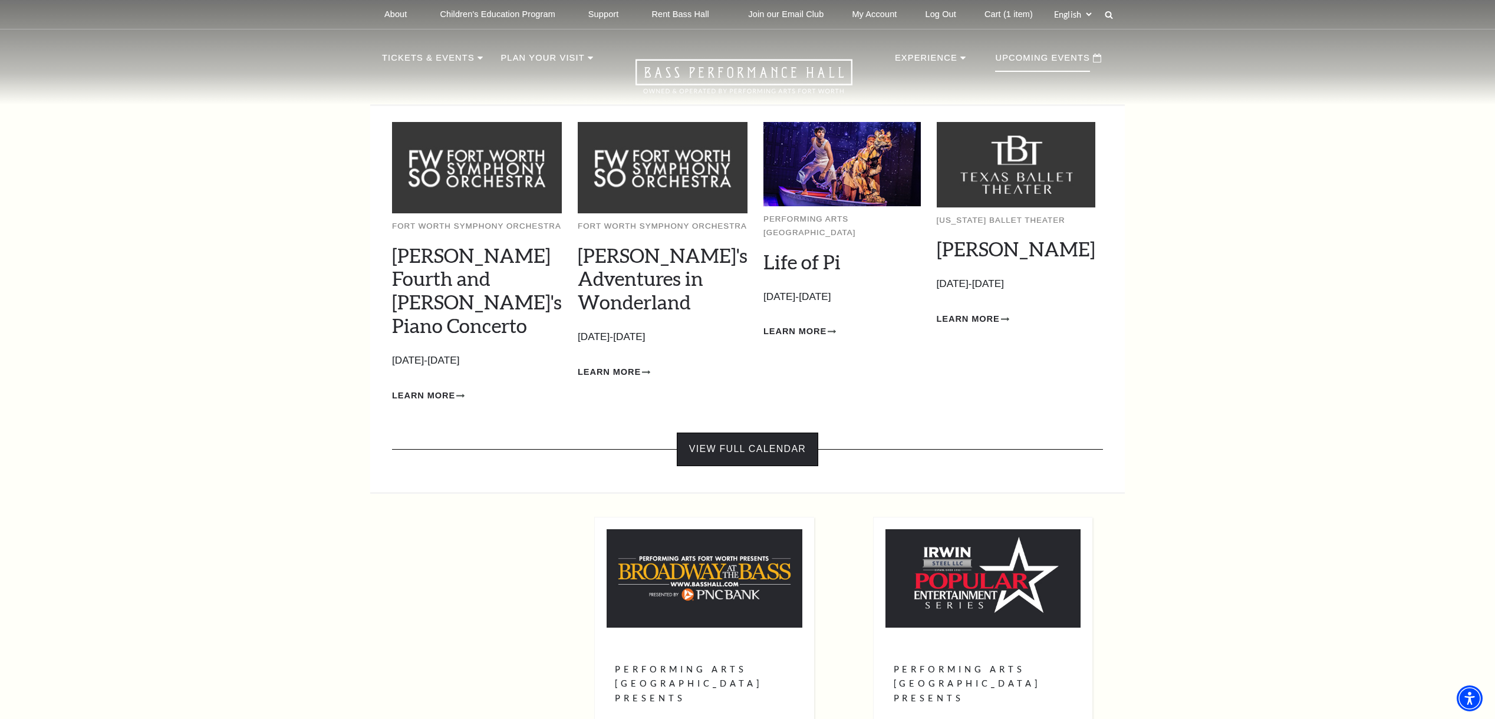
click at [753, 438] on link "View Full Calendar" at bounding box center [748, 449] width 142 height 33
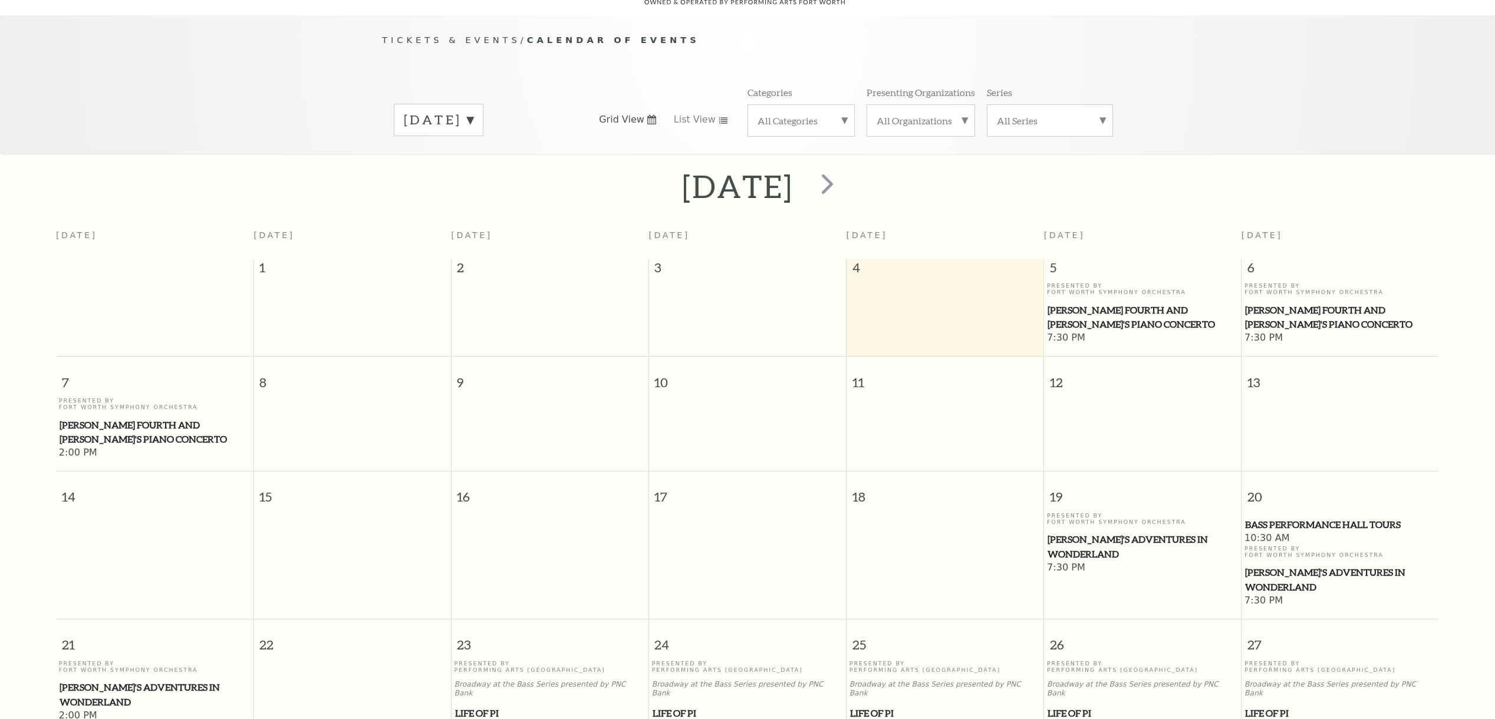
scroll to position [114, 0]
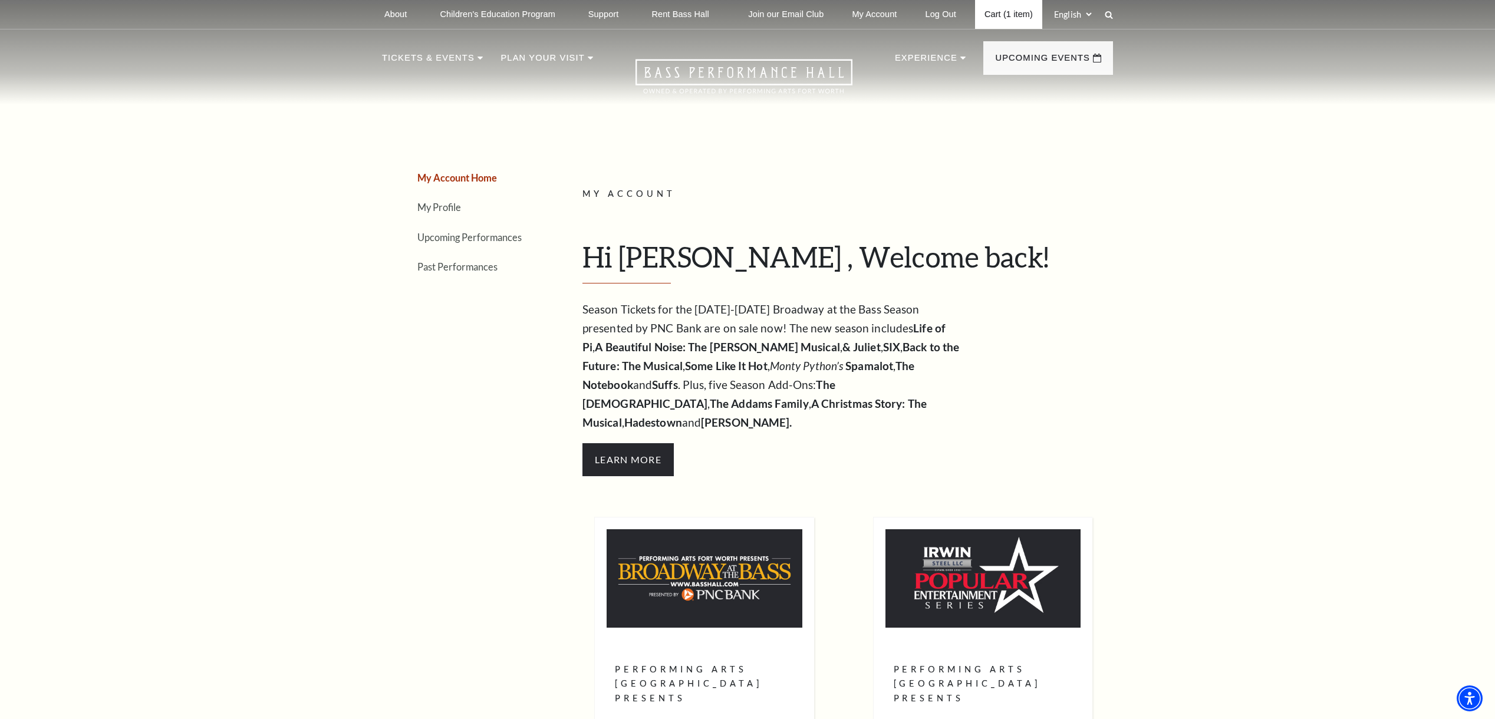
click at [987, 12] on link "Cart (1 item)" at bounding box center [1008, 14] width 67 height 29
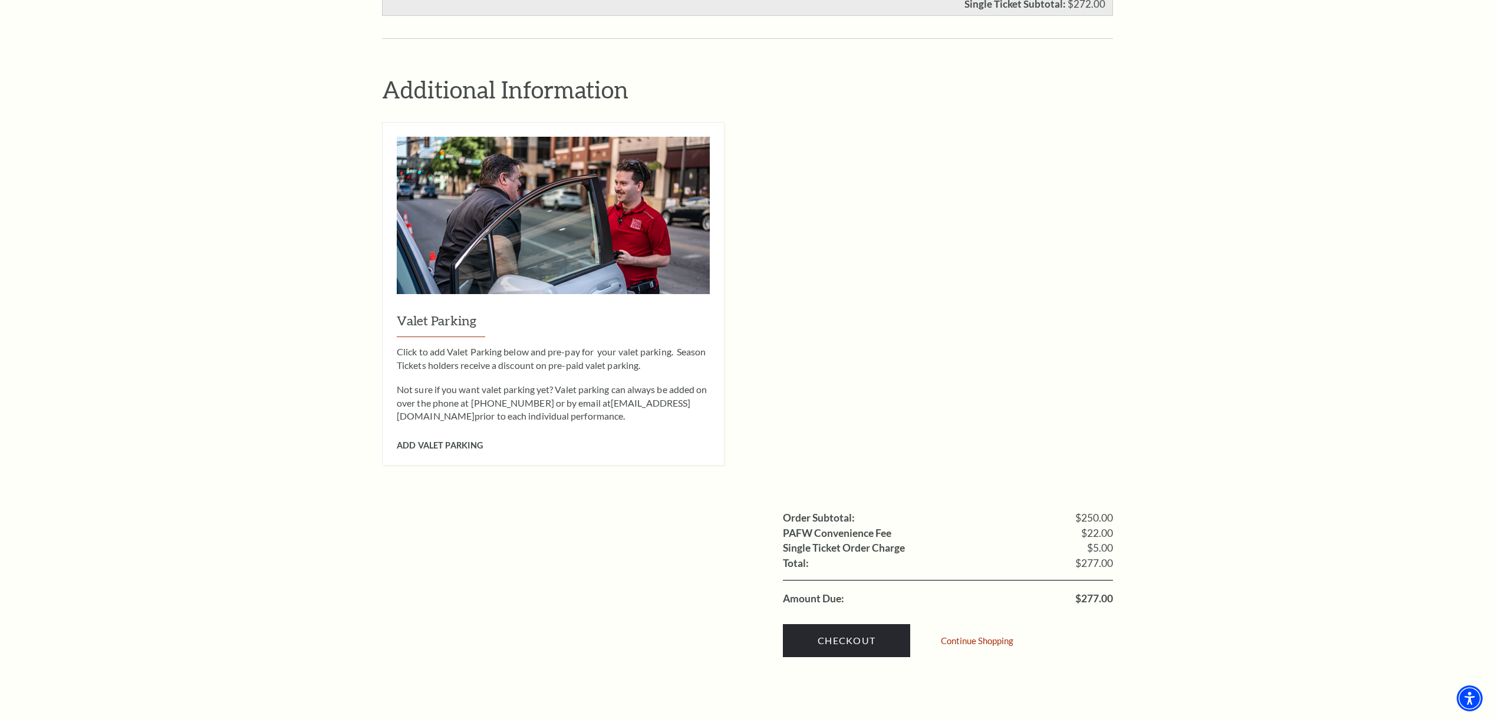
scroll to position [958, 0]
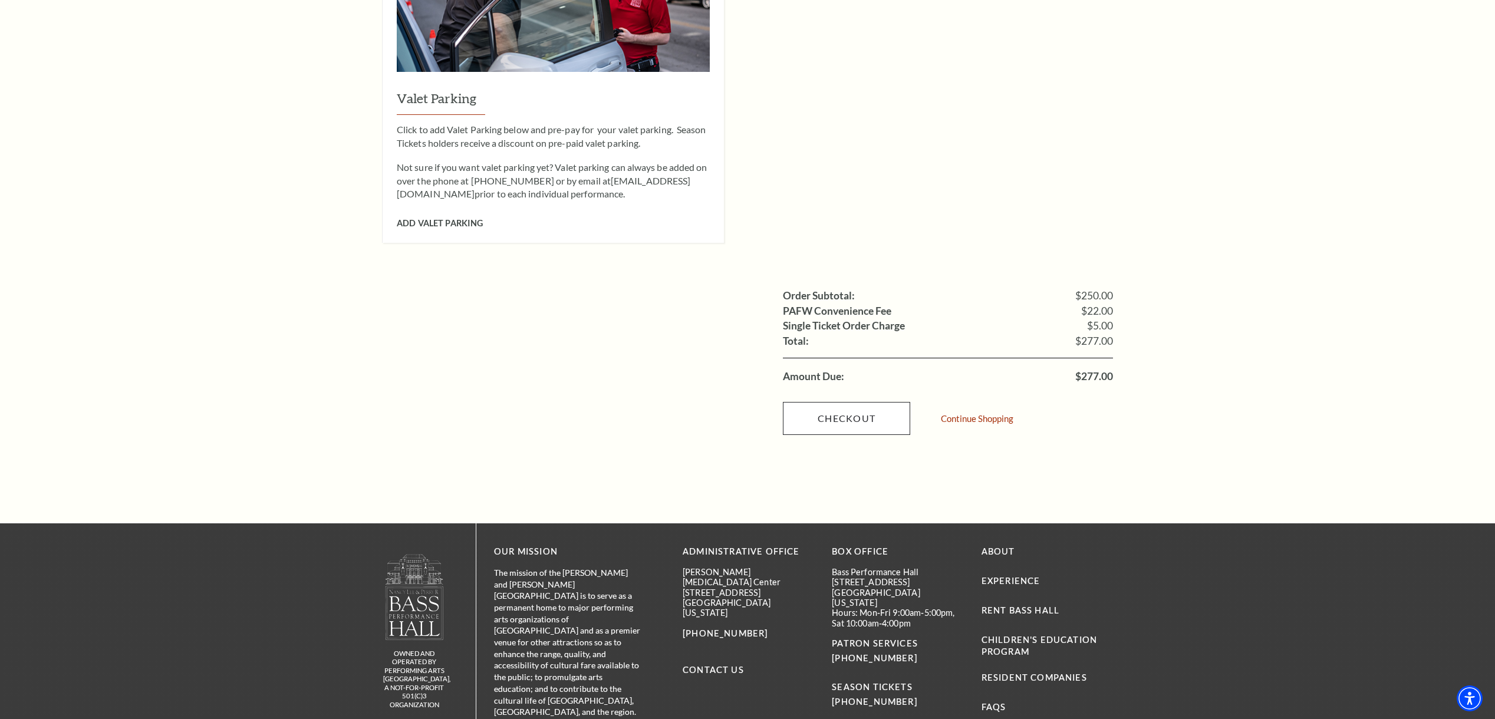
click at [834, 402] on link "Checkout" at bounding box center [846, 418] width 127 height 33
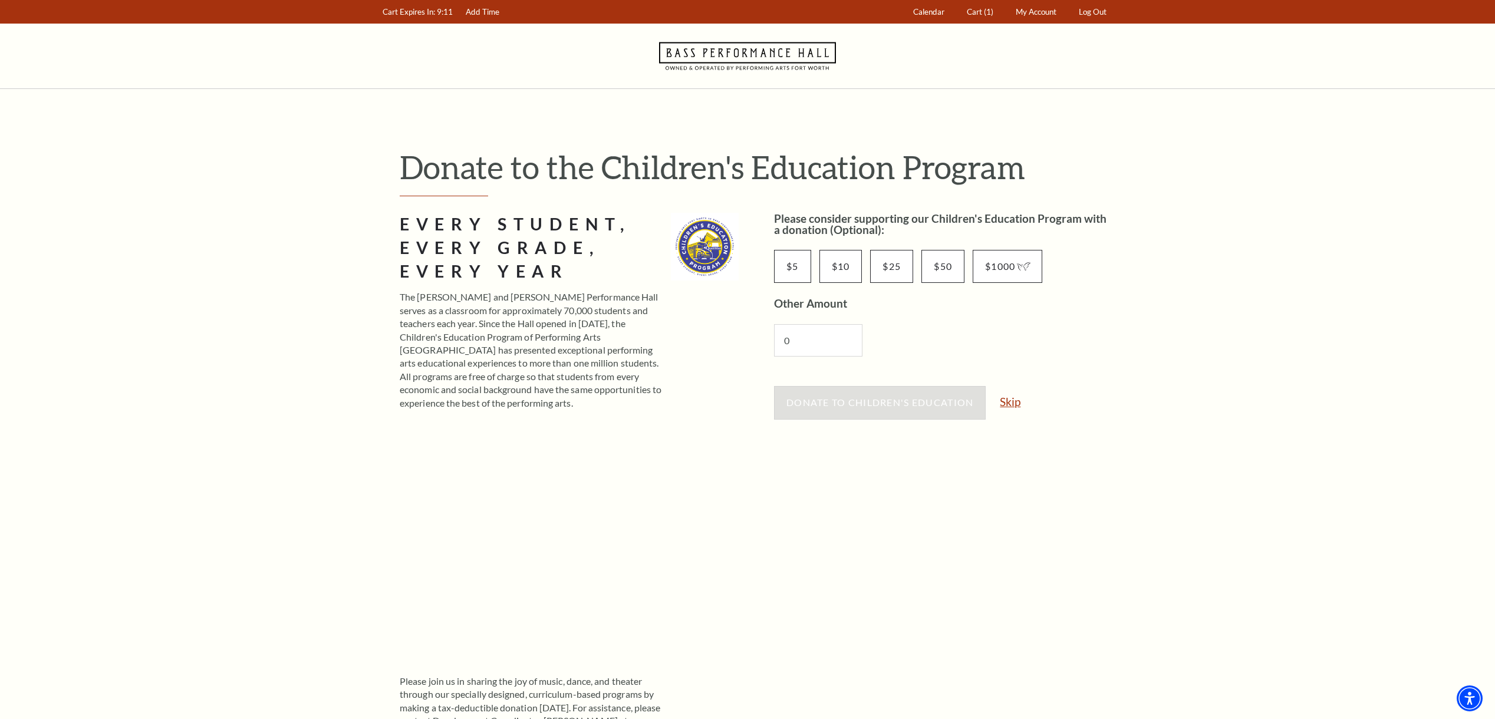
click at [1012, 403] on link "Skip" at bounding box center [1010, 401] width 21 height 11
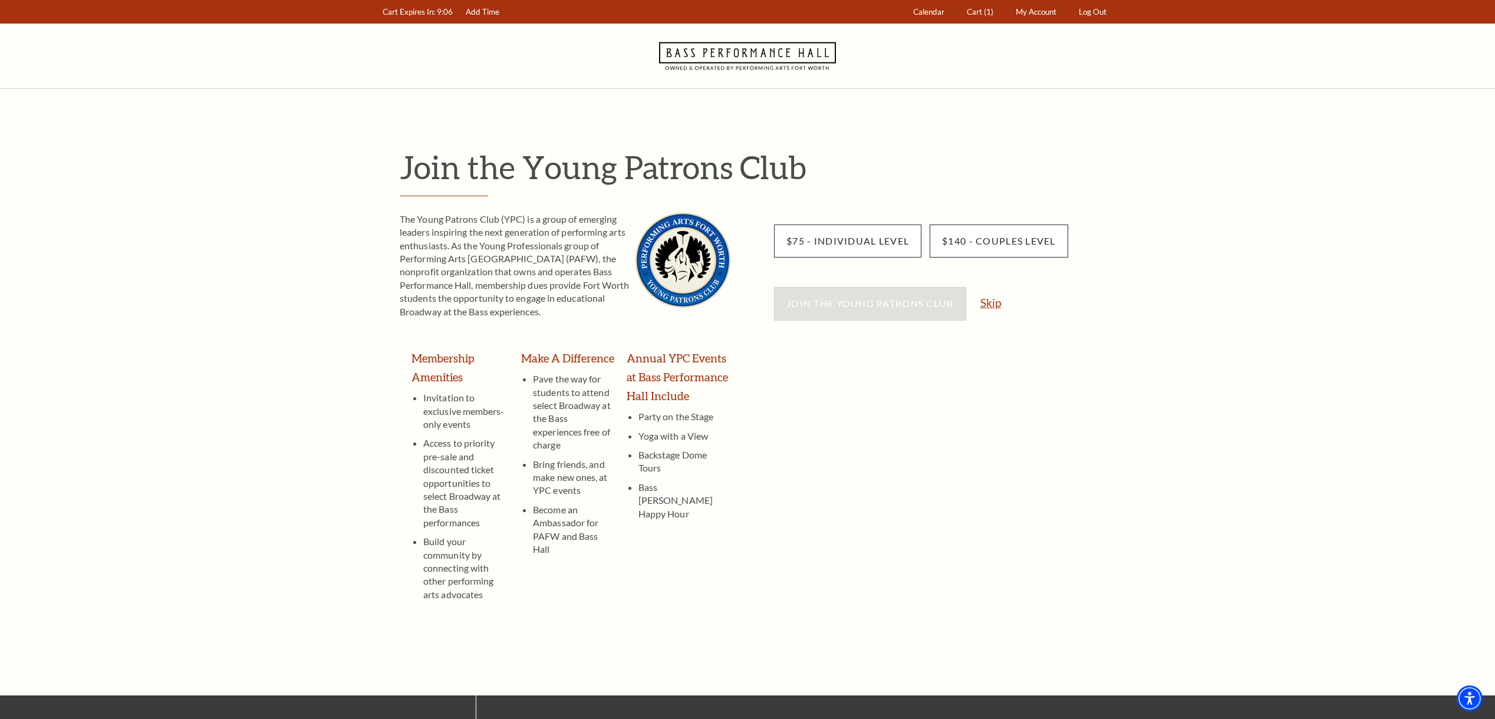
click at [996, 303] on link "Skip" at bounding box center [991, 302] width 21 height 11
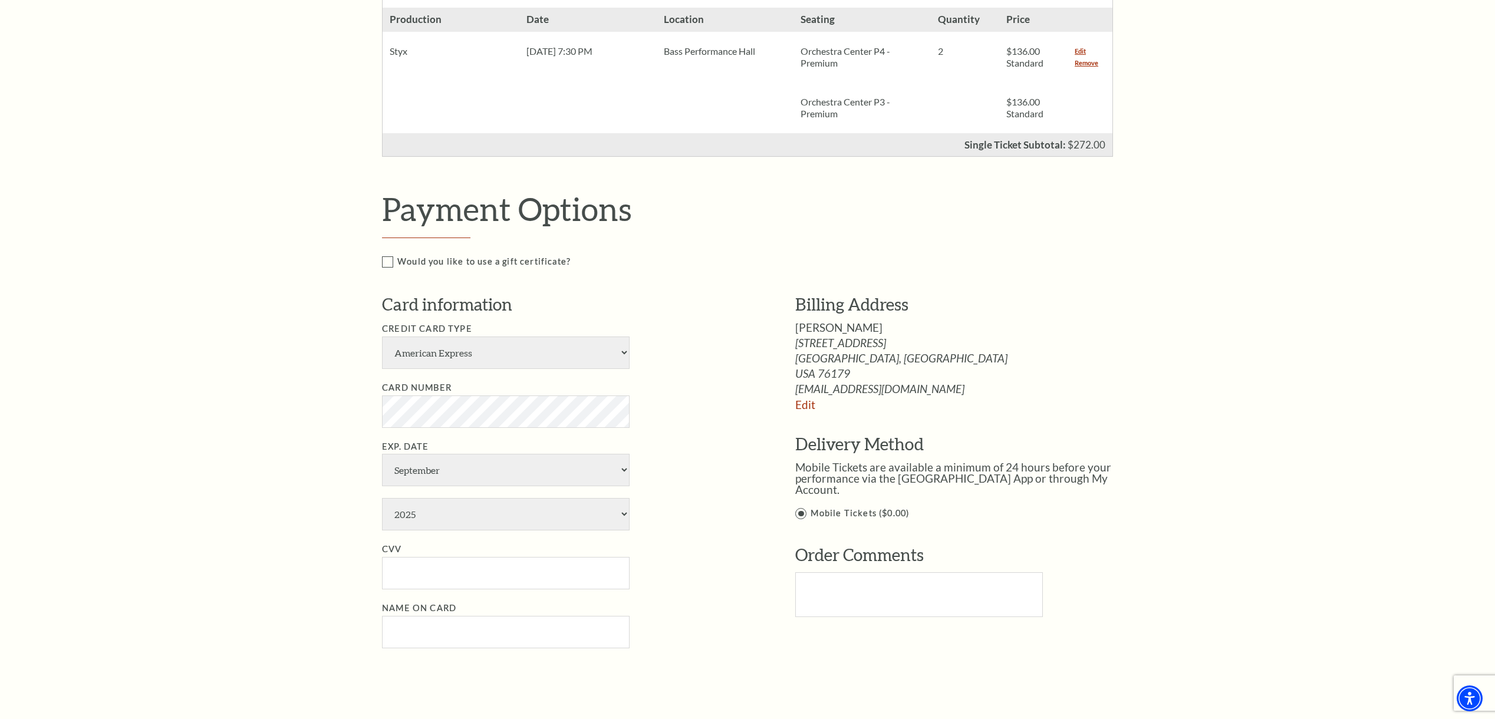
scroll to position [497, 0]
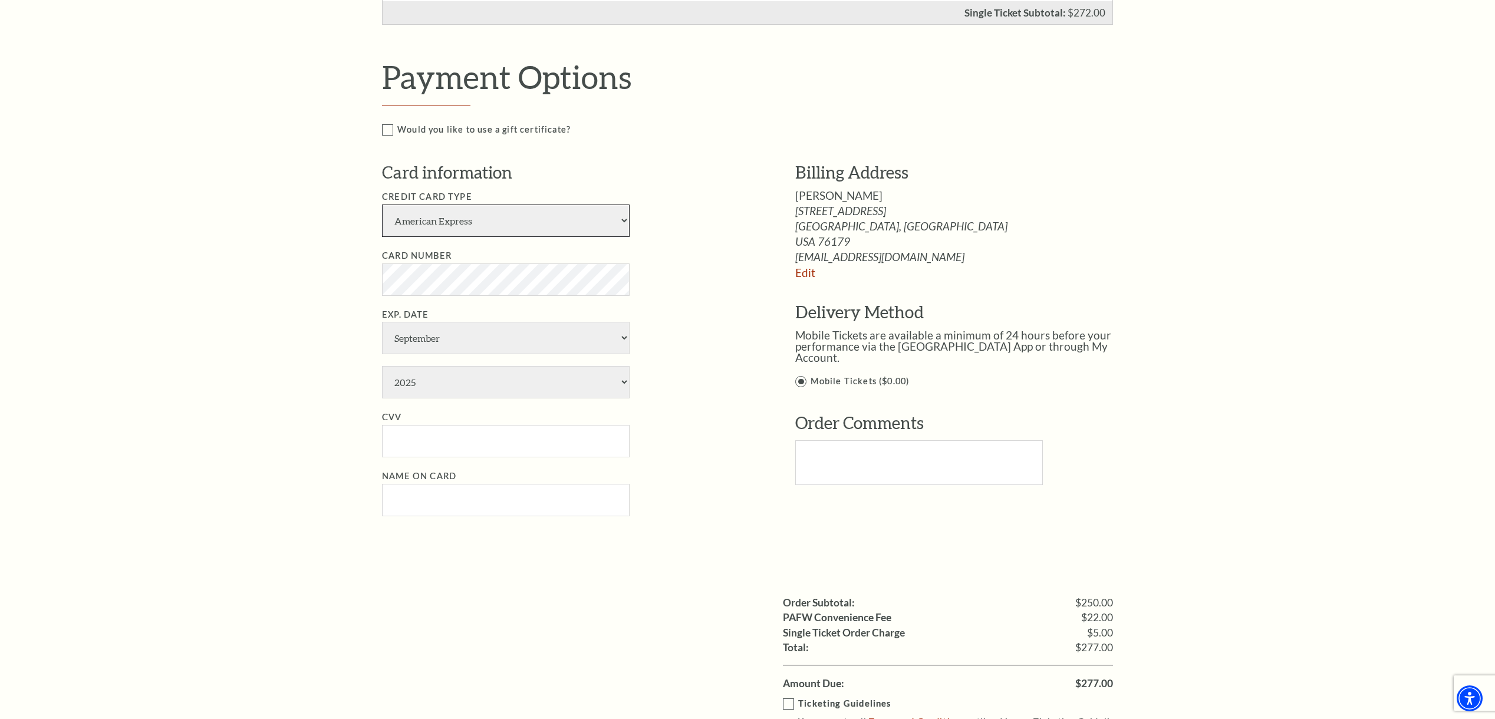
select select "24"
select select "11"
select select "2029"
type input "846"
type input "Melissa A Silas"
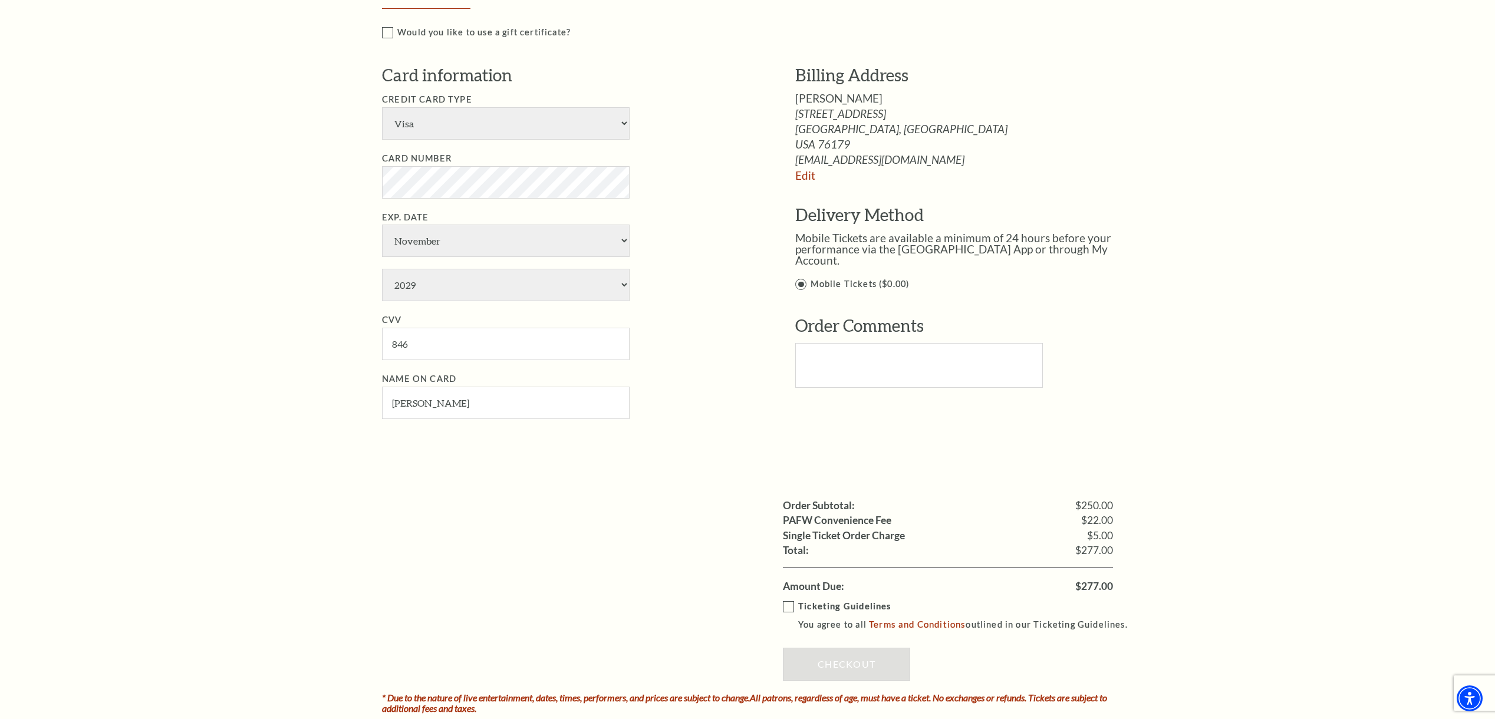
scroll to position [688, 0]
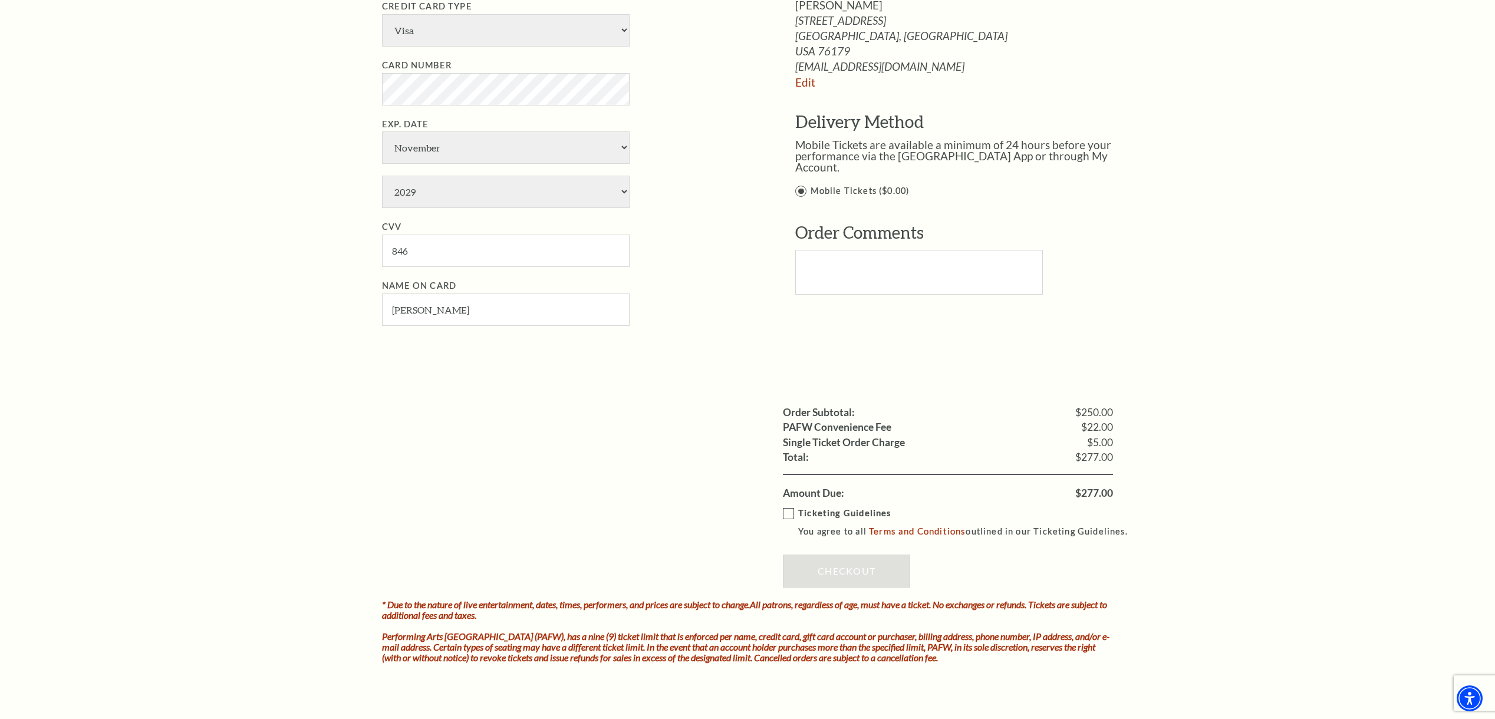
click at [792, 506] on label "Ticketing Guidelines You agree to all Terms and Conditions outlined in our Tick…" at bounding box center [961, 522] width 356 height 32
click at [0, 0] on input "Ticketing Guidelines You agree to all Terms and Conditions outlined in our Tick…" at bounding box center [0, 0] width 0 height 0
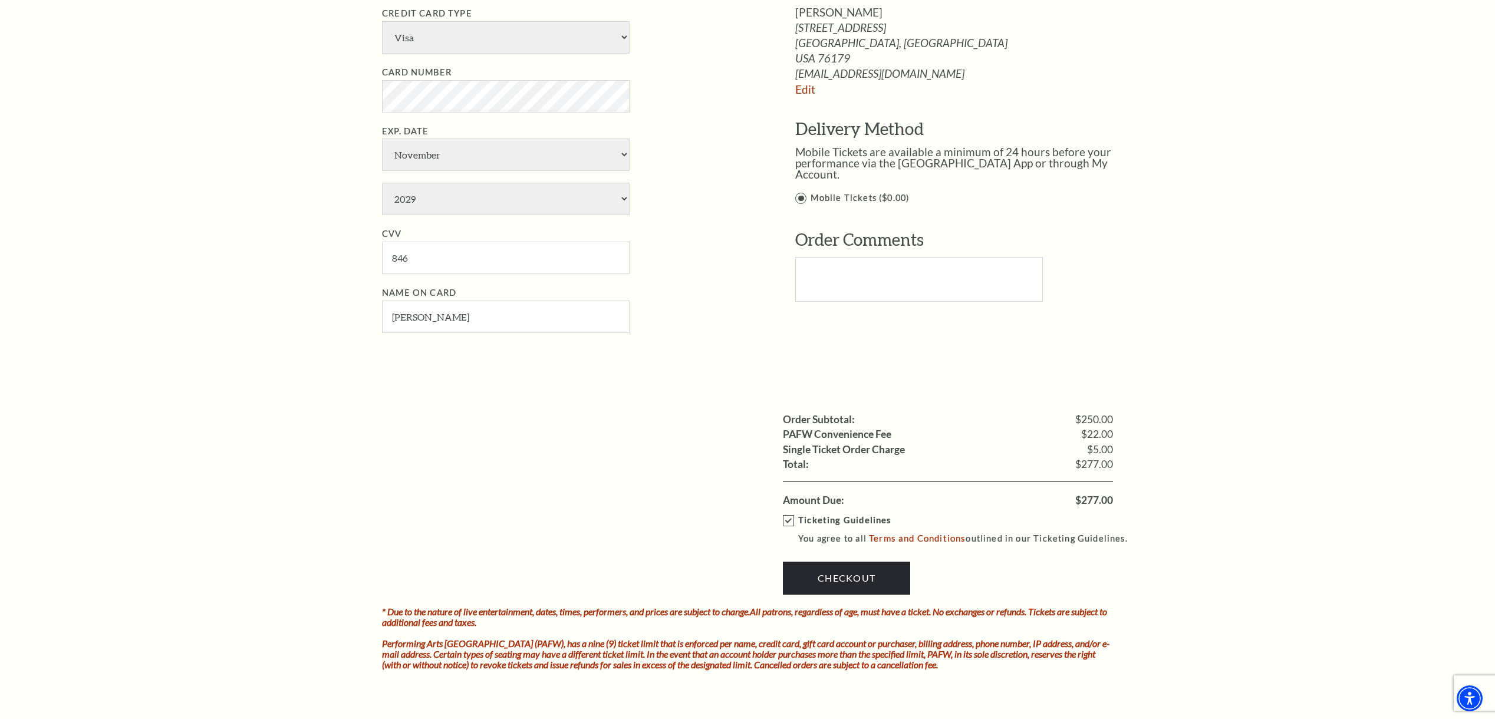
scroll to position [705, 0]
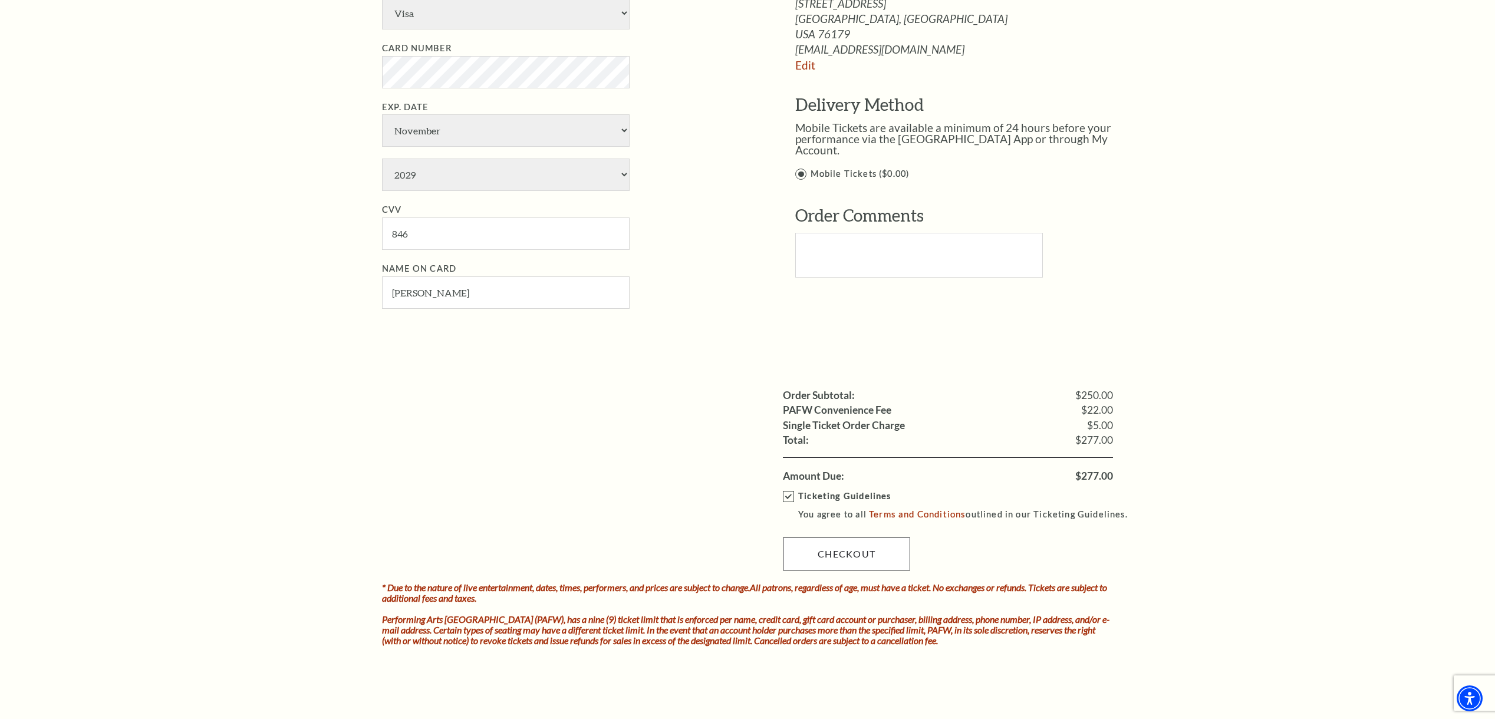
click at [854, 538] on link "Checkout" at bounding box center [846, 554] width 127 height 33
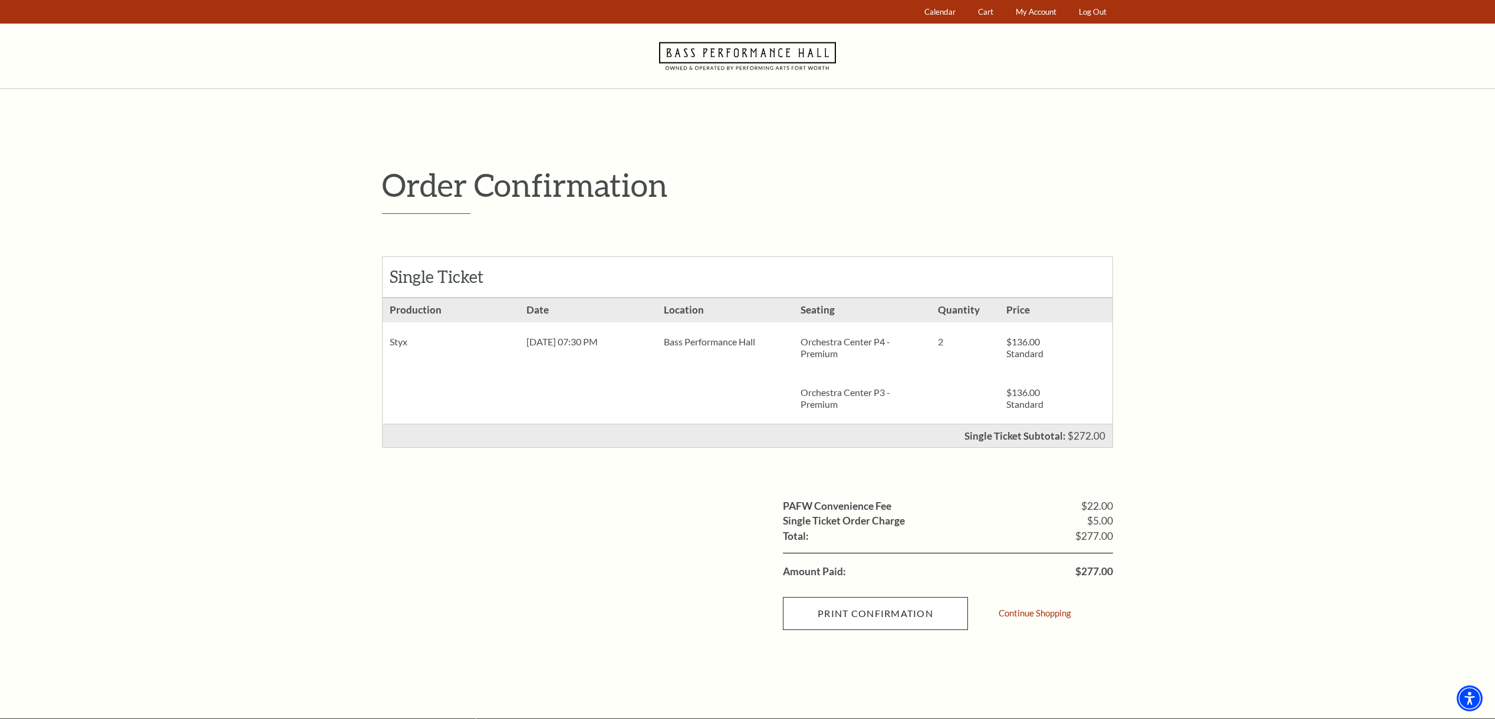
click at [913, 616] on input "Print Confirmation" at bounding box center [875, 613] width 185 height 33
click at [1029, 10] on span "My Account" at bounding box center [1036, 11] width 41 height 9
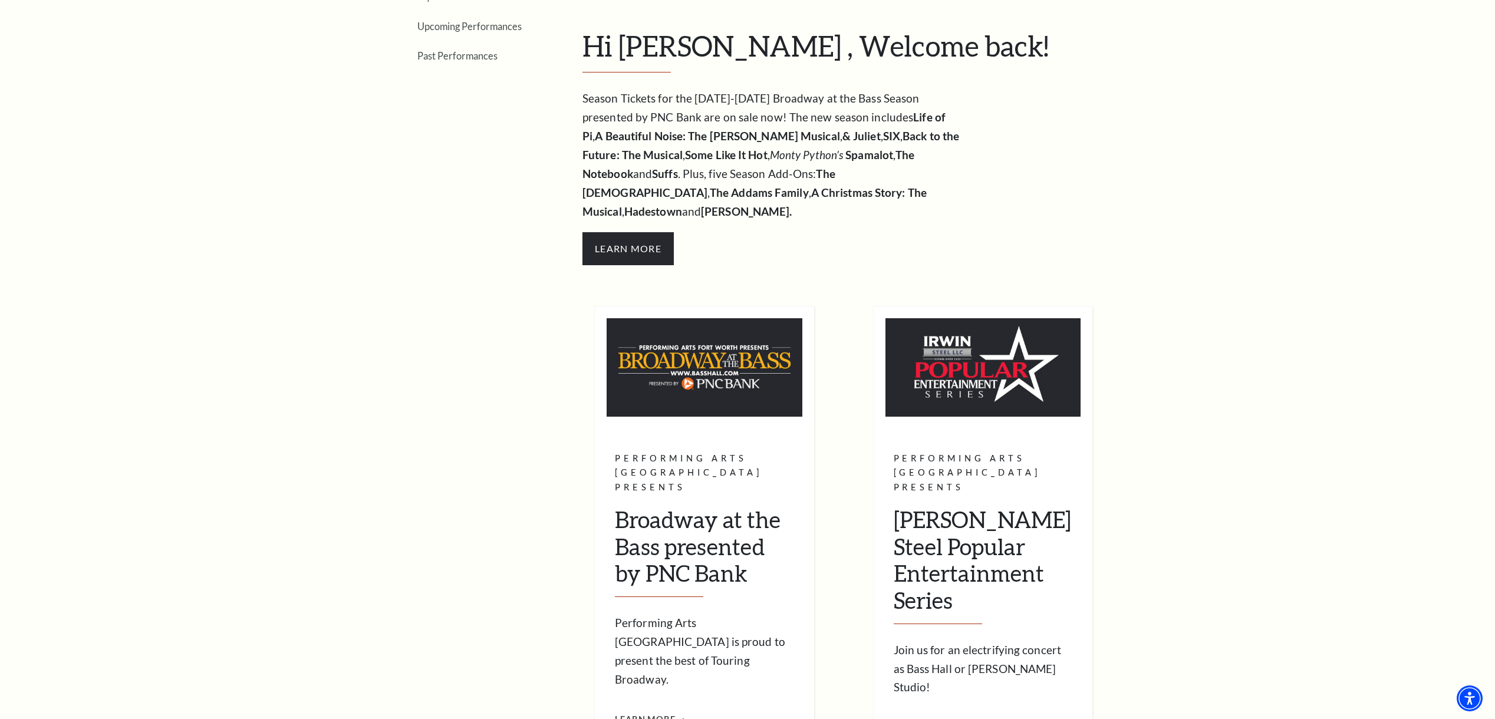
scroll to position [603, 0]
